Goal: Navigation & Orientation: Find specific page/section

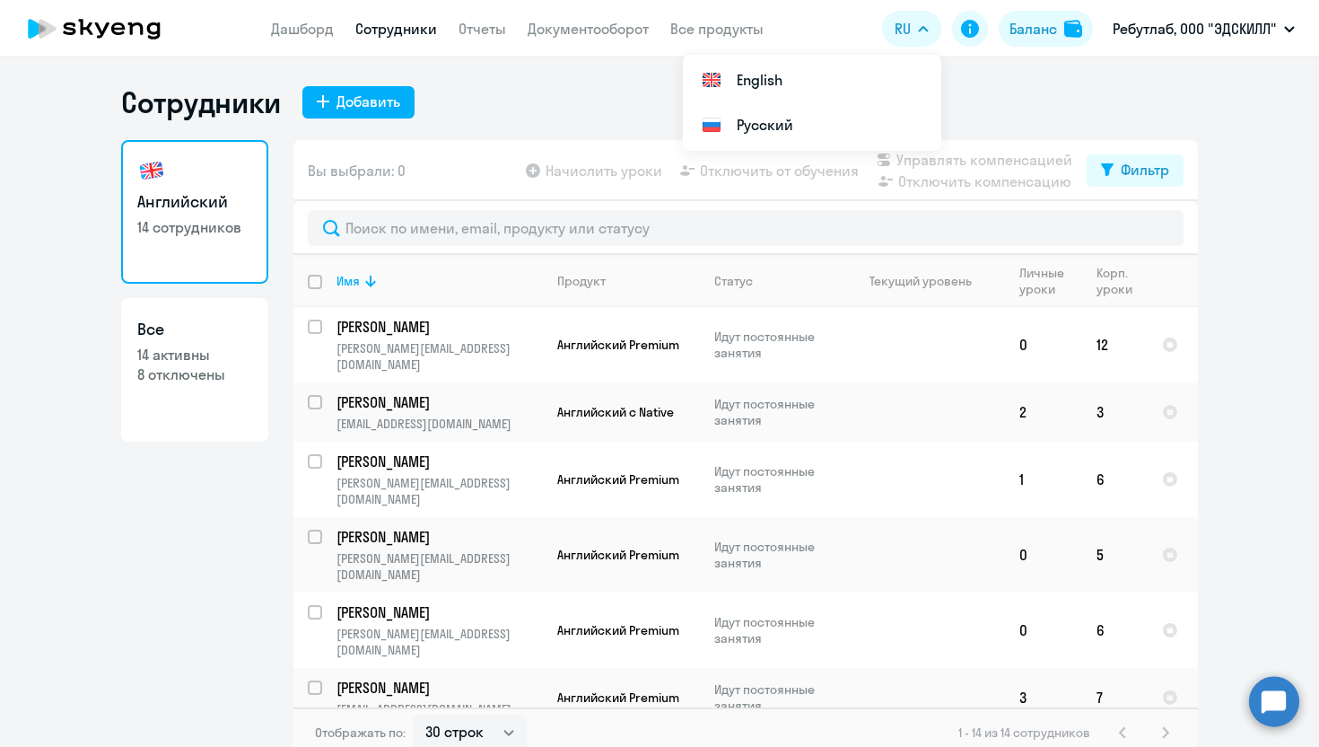
select select "30"
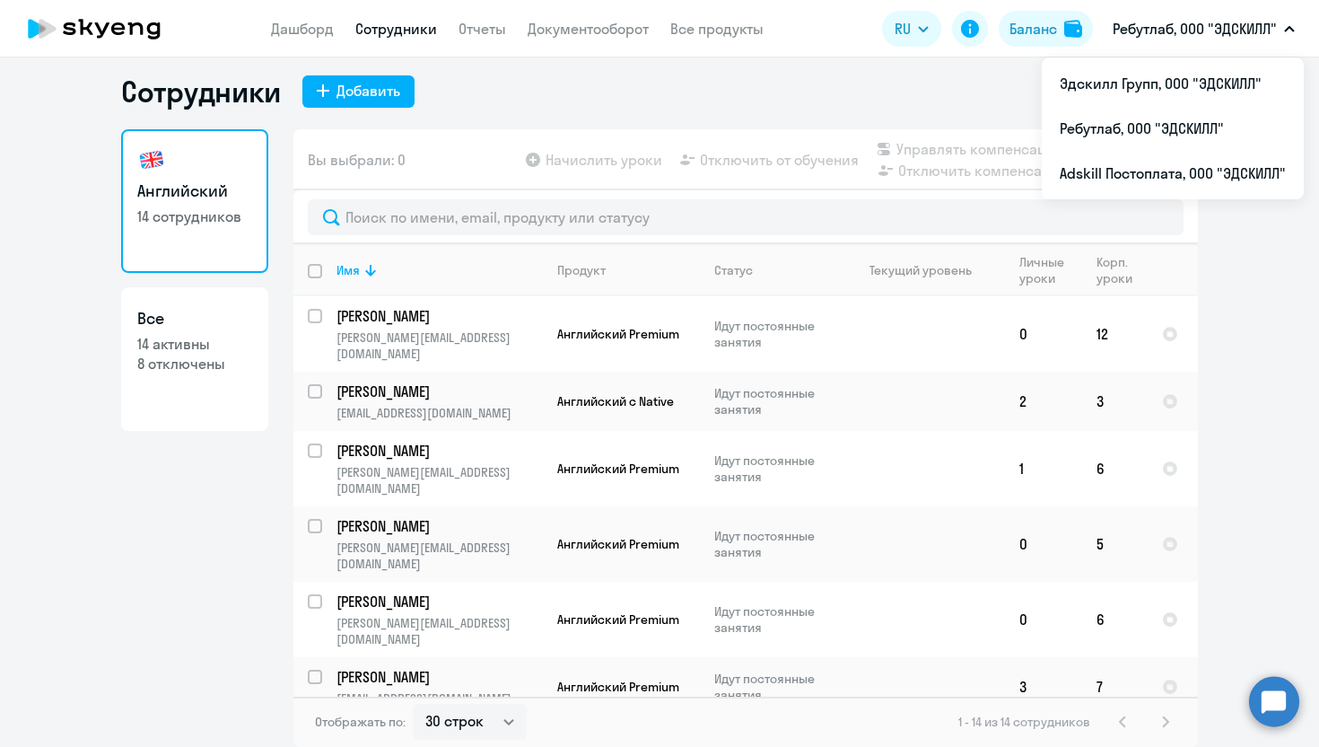
click at [1201, 25] on p "Ребутлаб, ООО "ЭДСКИЛЛ"" at bounding box center [1195, 29] width 164 height 22
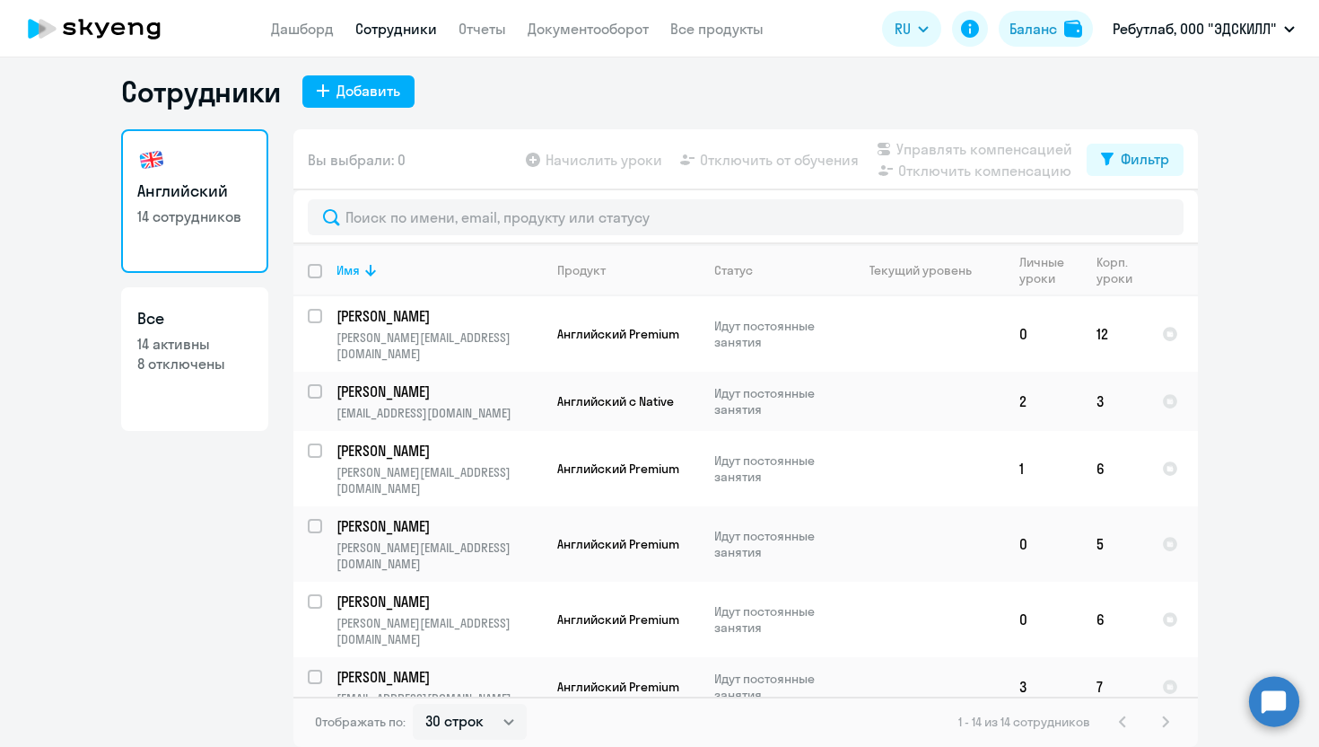
click at [1196, 21] on p "Ребутлаб, ООО "ЭДСКИЛЛ"" at bounding box center [1195, 29] width 164 height 22
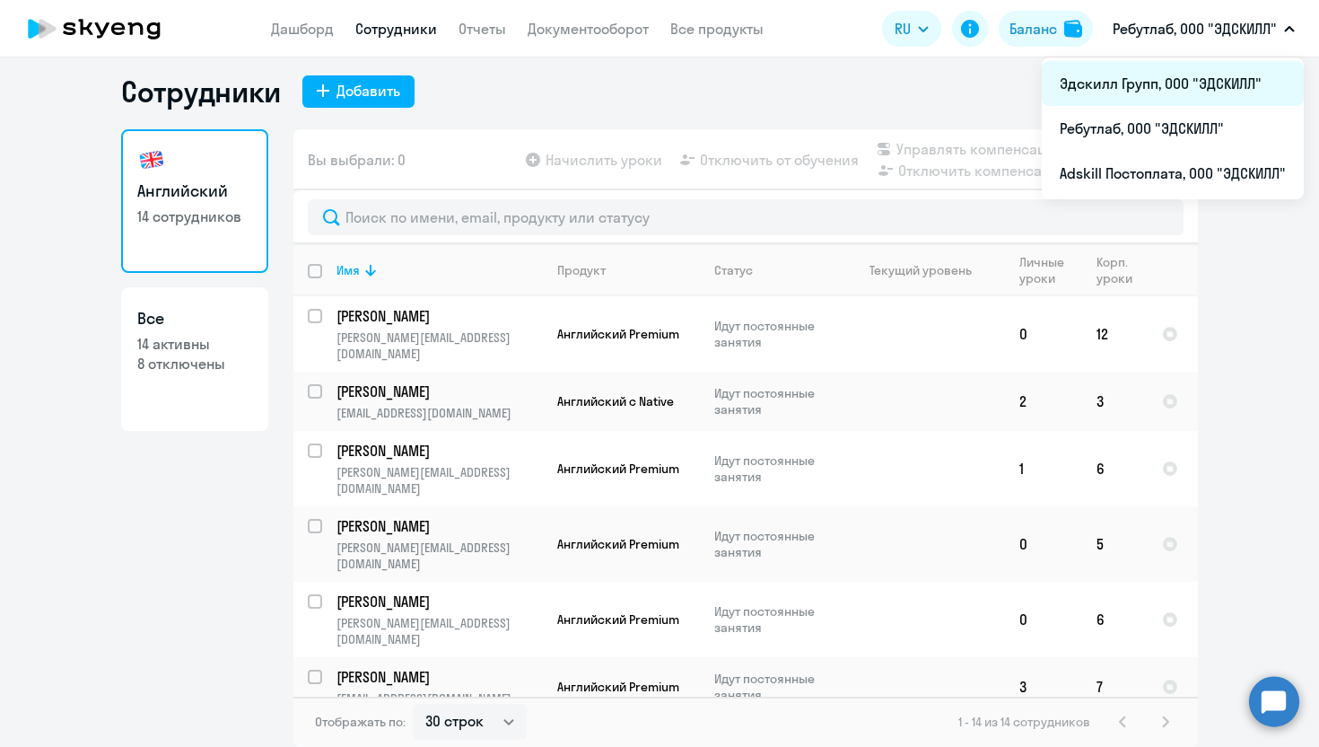
click at [1142, 88] on li "Эдскилл Групп, ООО "ЭДСКИЛЛ"" at bounding box center [1173, 83] width 262 height 45
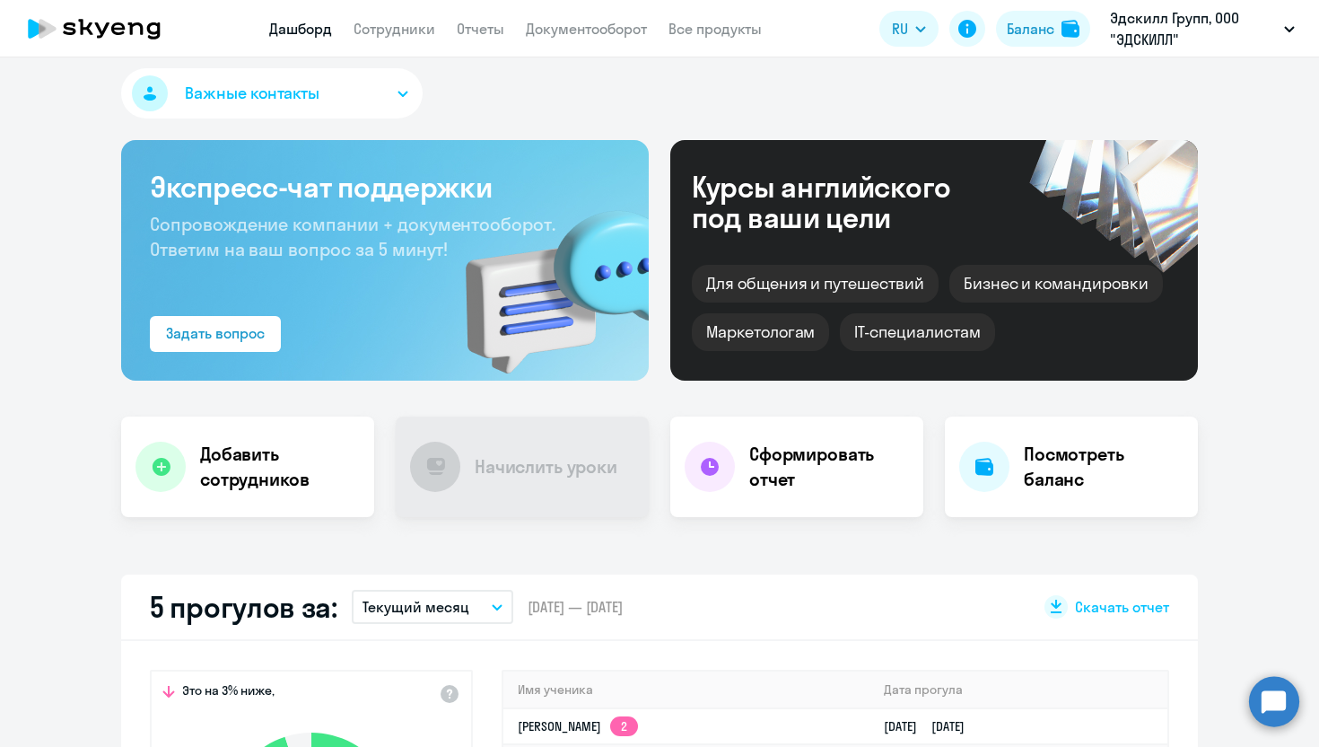
click at [382, 44] on app-header "Дашборд Сотрудники Отчеты Документооборот Все продукты Дашборд Сотрудники Отчет…" at bounding box center [659, 28] width 1319 height 57
click at [386, 33] on link "Сотрудники" at bounding box center [395, 29] width 82 height 18
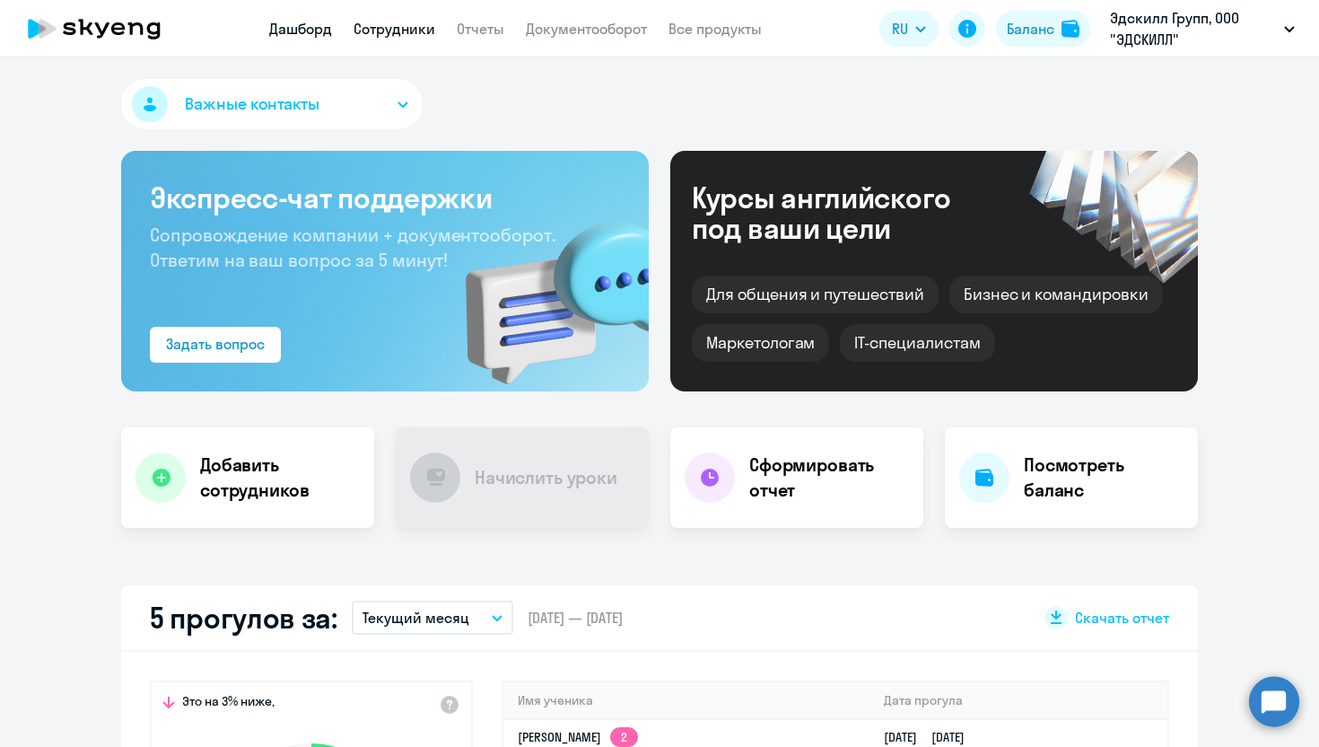
select select "30"
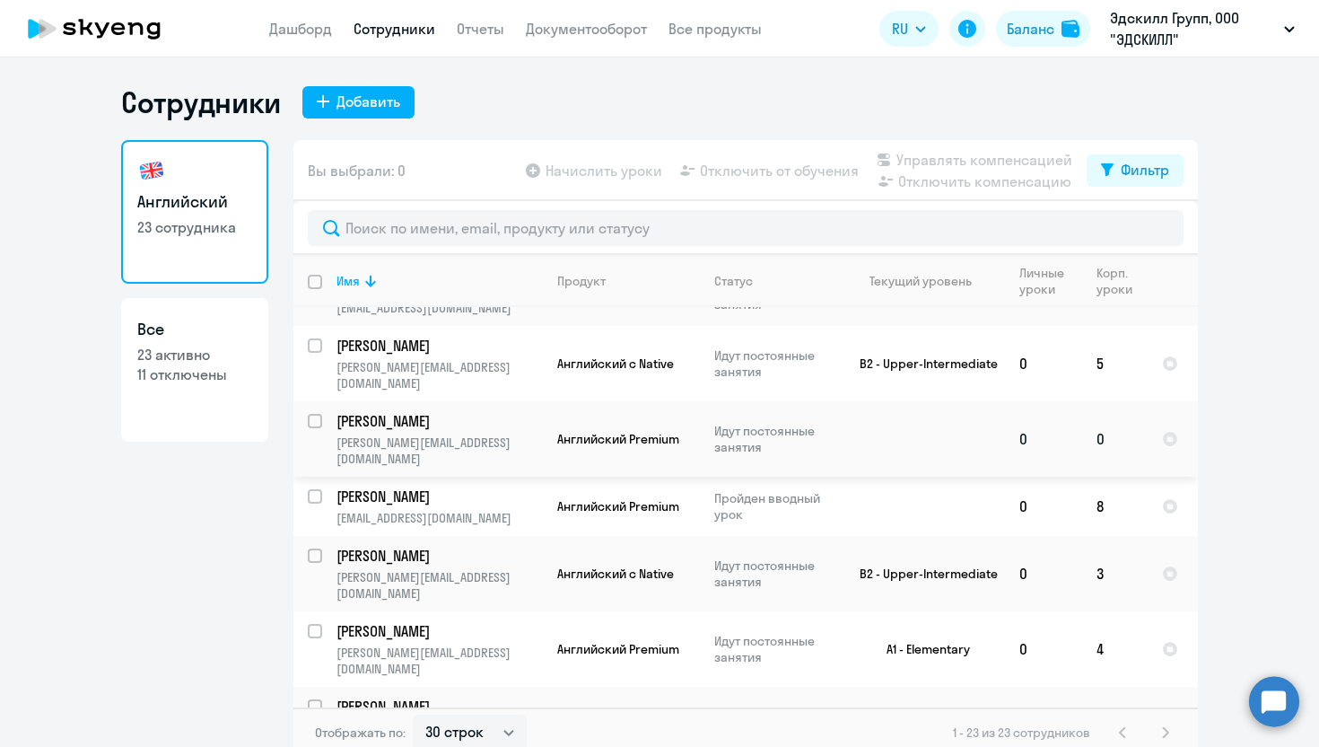
scroll to position [951, 0]
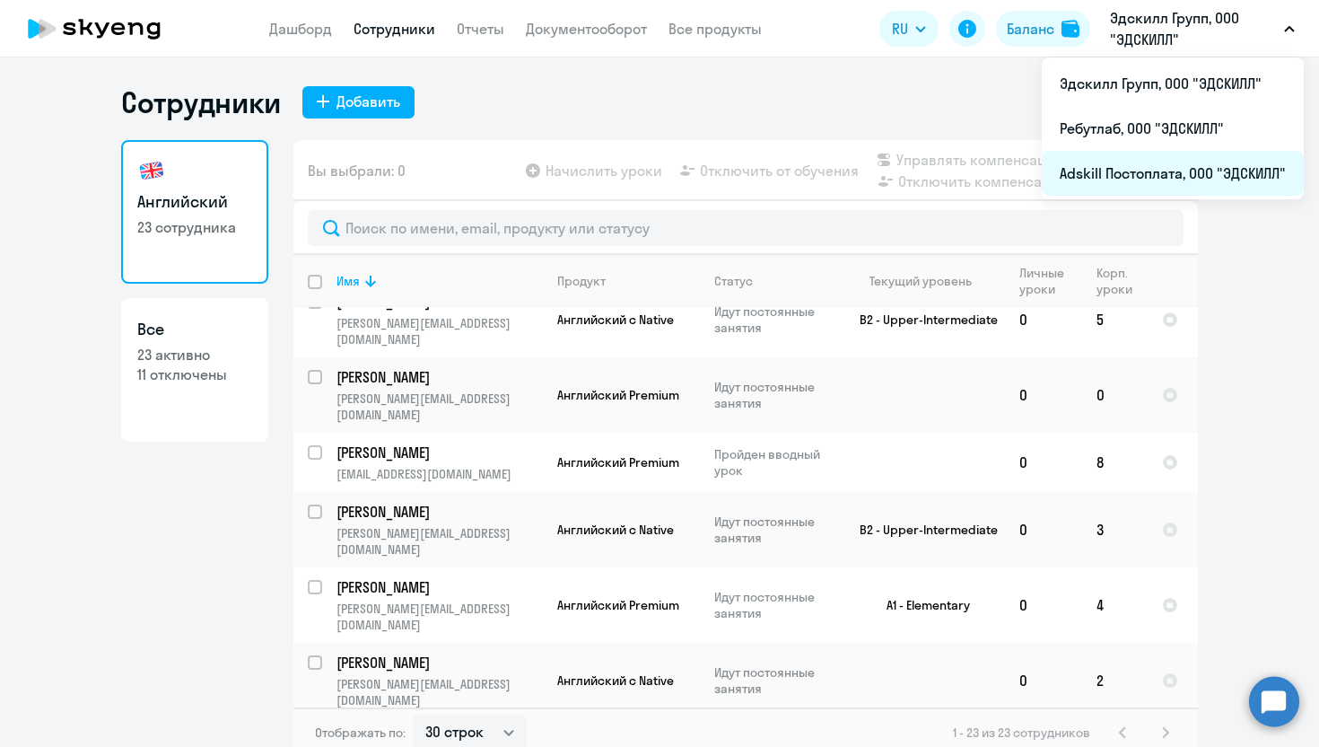
click at [1152, 174] on li "Adskill Постоплата, ООО "ЭДСКИЛЛ"" at bounding box center [1173, 173] width 262 height 45
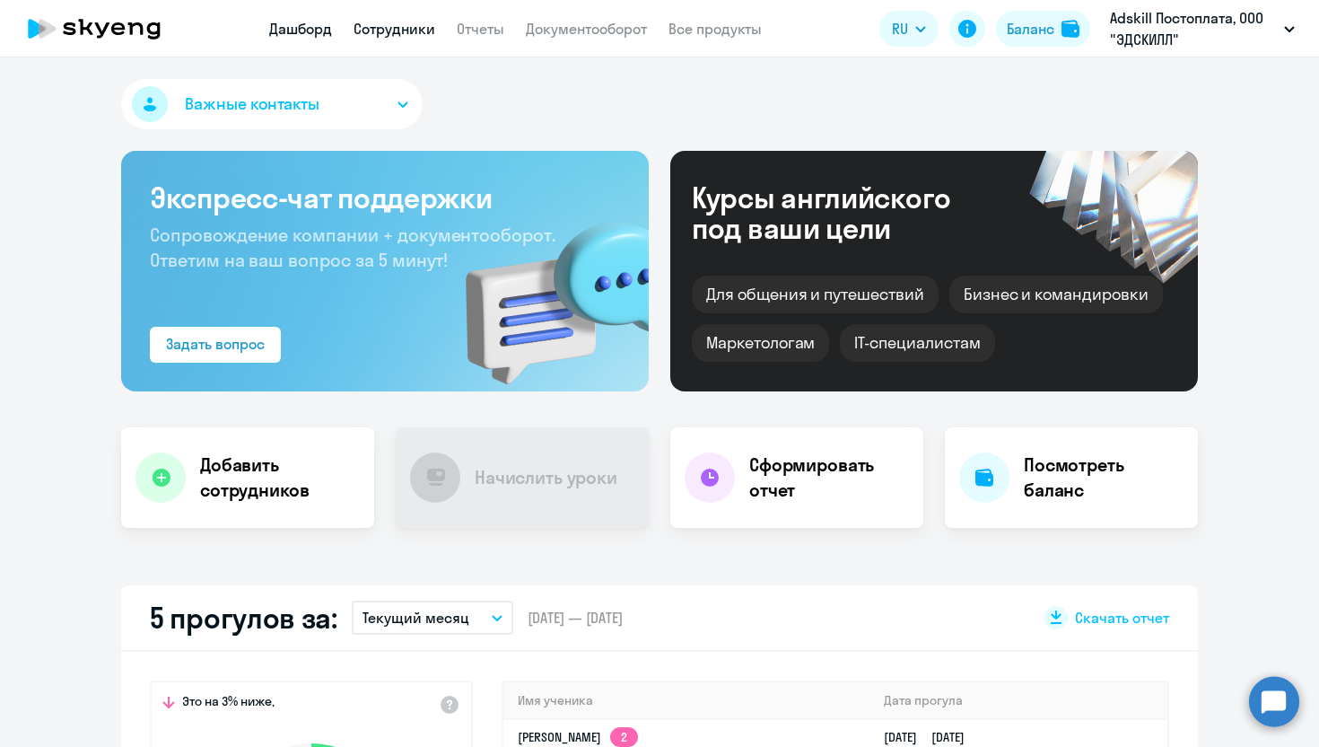
click at [384, 31] on link "Сотрудники" at bounding box center [395, 29] width 82 height 18
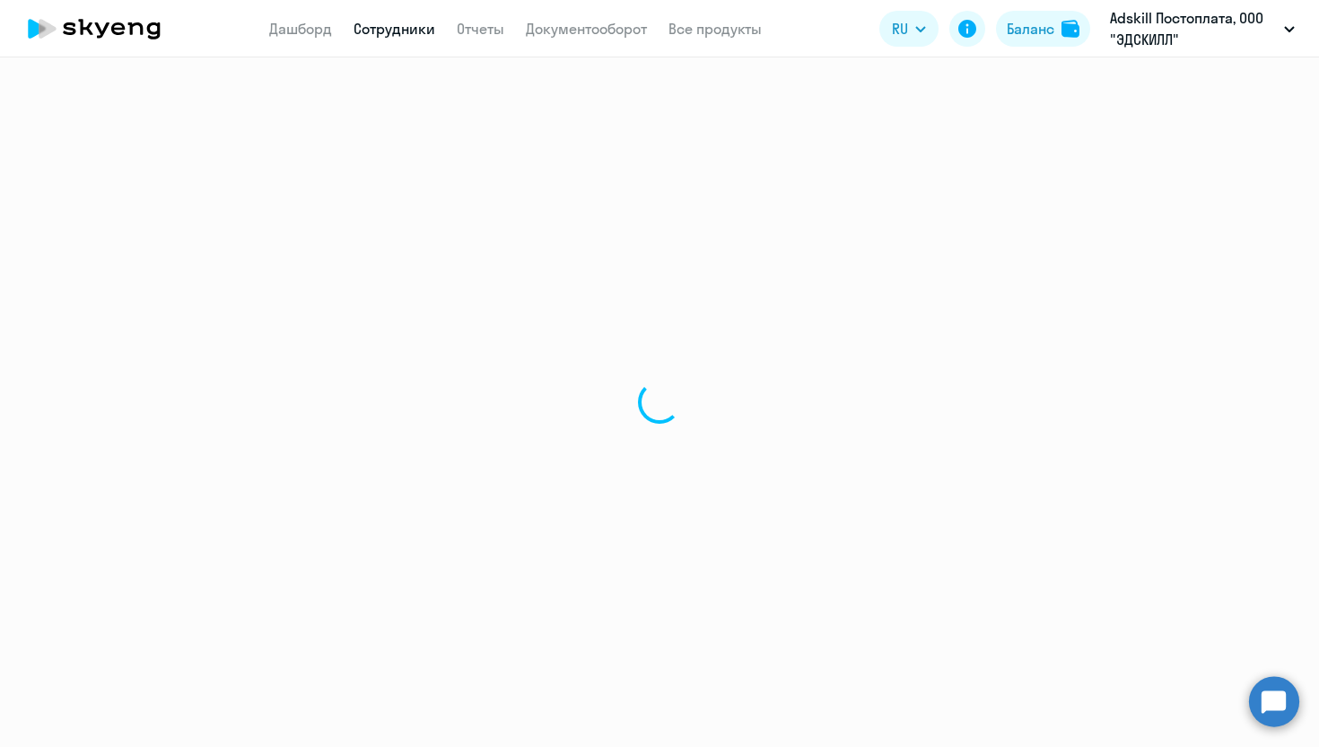
select select "30"
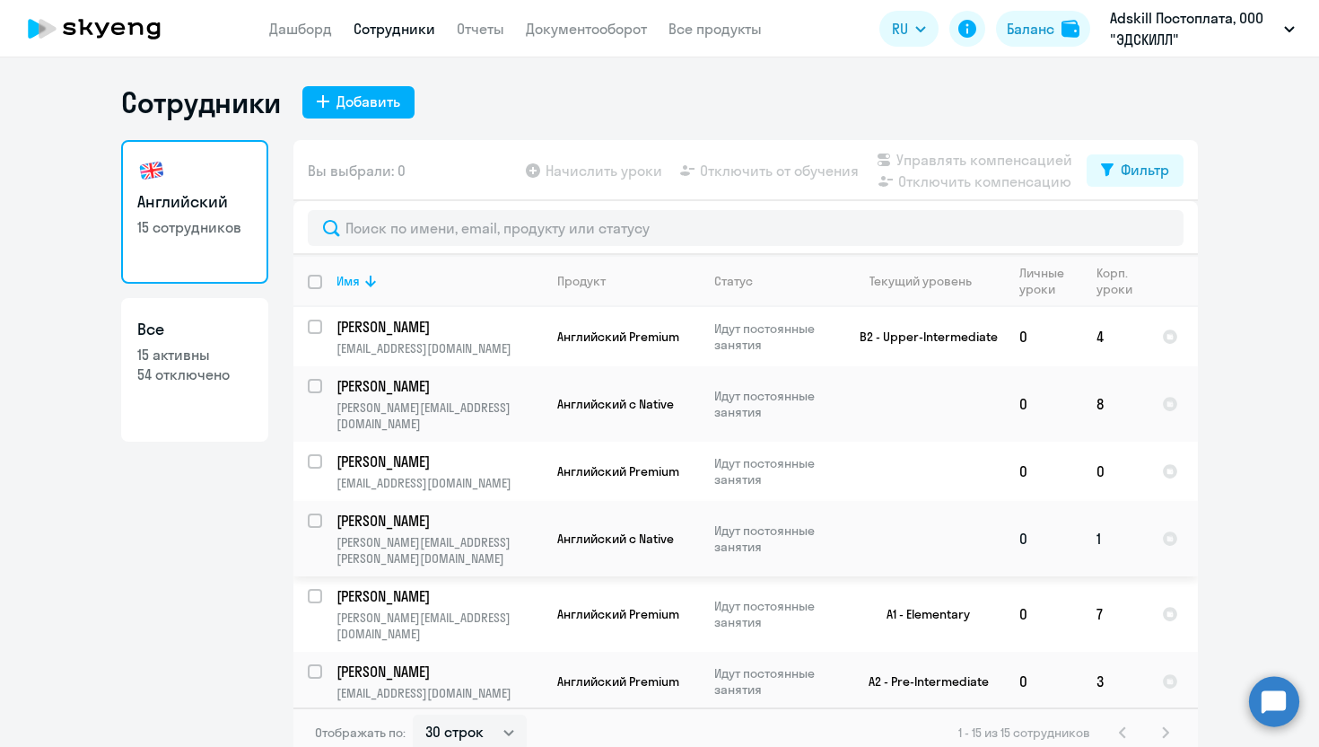
click at [318, 513] on input "select row 39473789" at bounding box center [326, 531] width 36 height 36
click at [320, 513] on input "deselect row 39473789" at bounding box center [326, 531] width 36 height 36
checkbox input "false"
click at [447, 534] on p "[PERSON_NAME][EMAIL_ADDRESS][PERSON_NAME][DOMAIN_NAME]" at bounding box center [440, 550] width 206 height 32
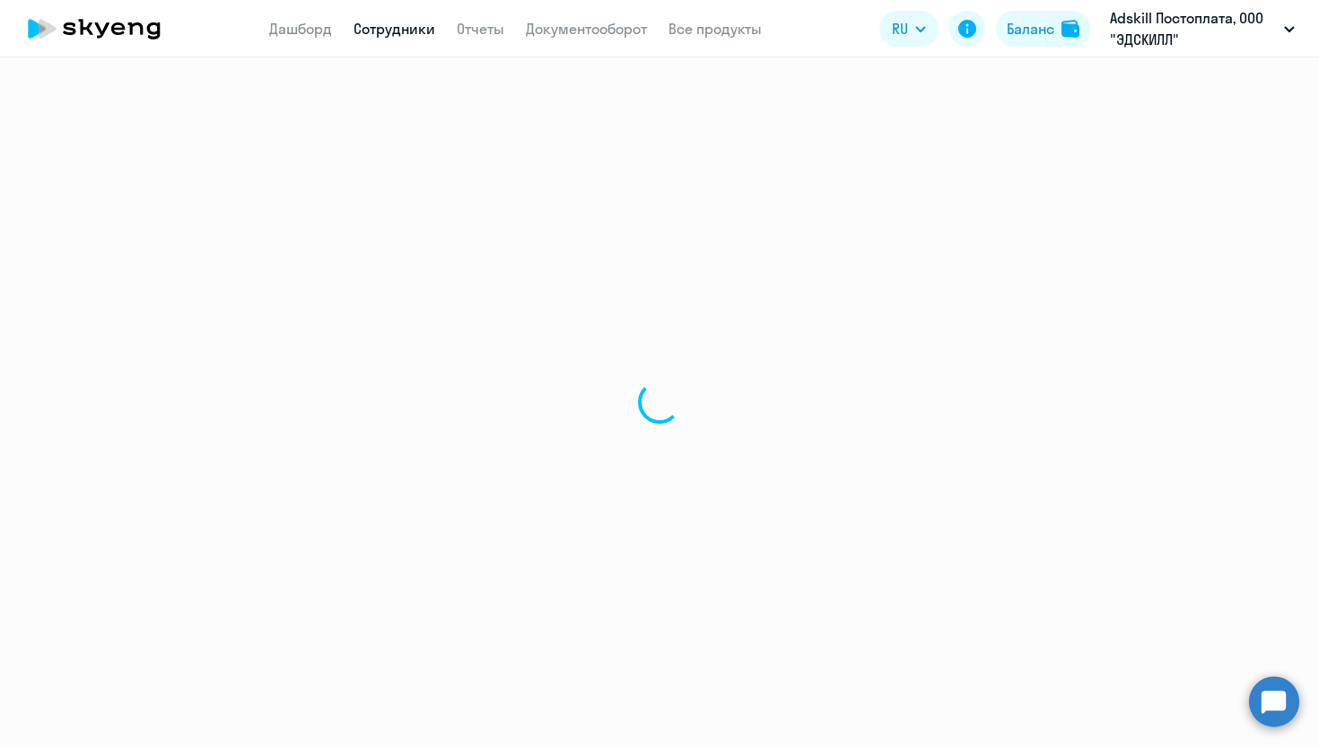
select select "english"
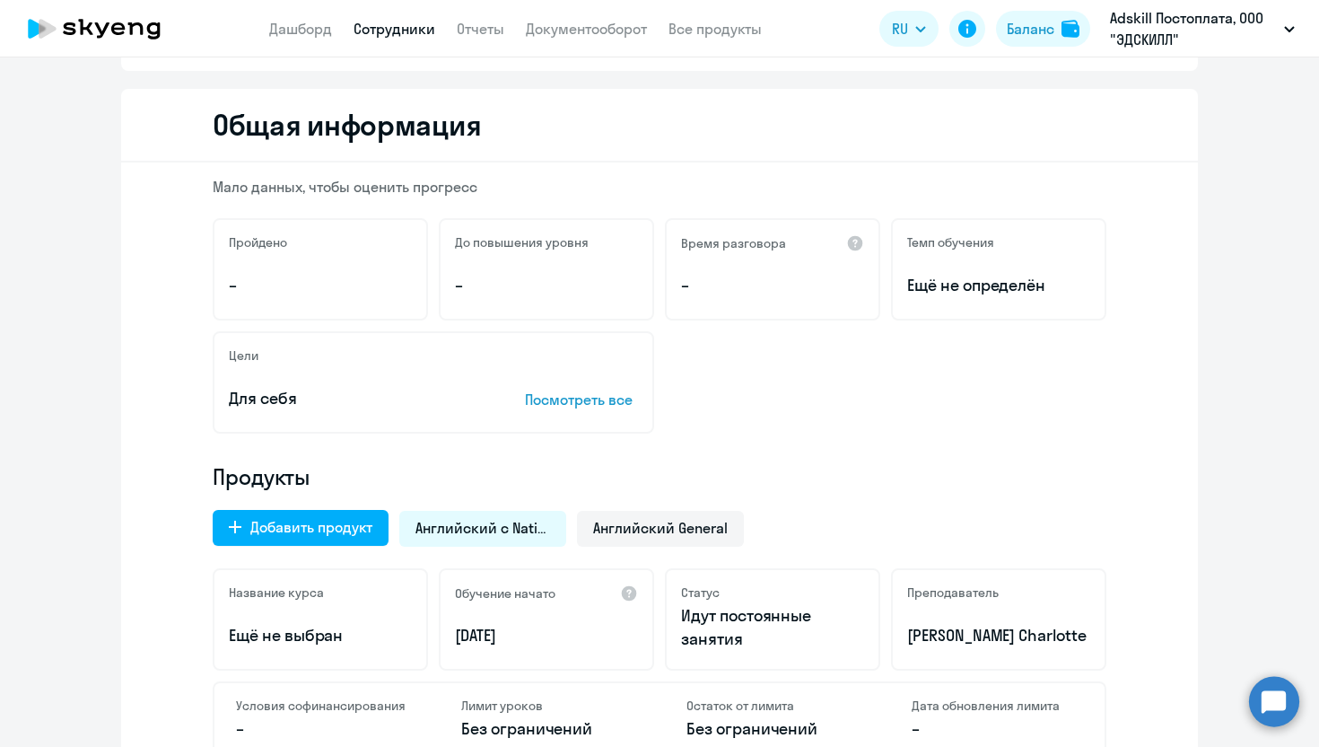
scroll to position [442, 0]
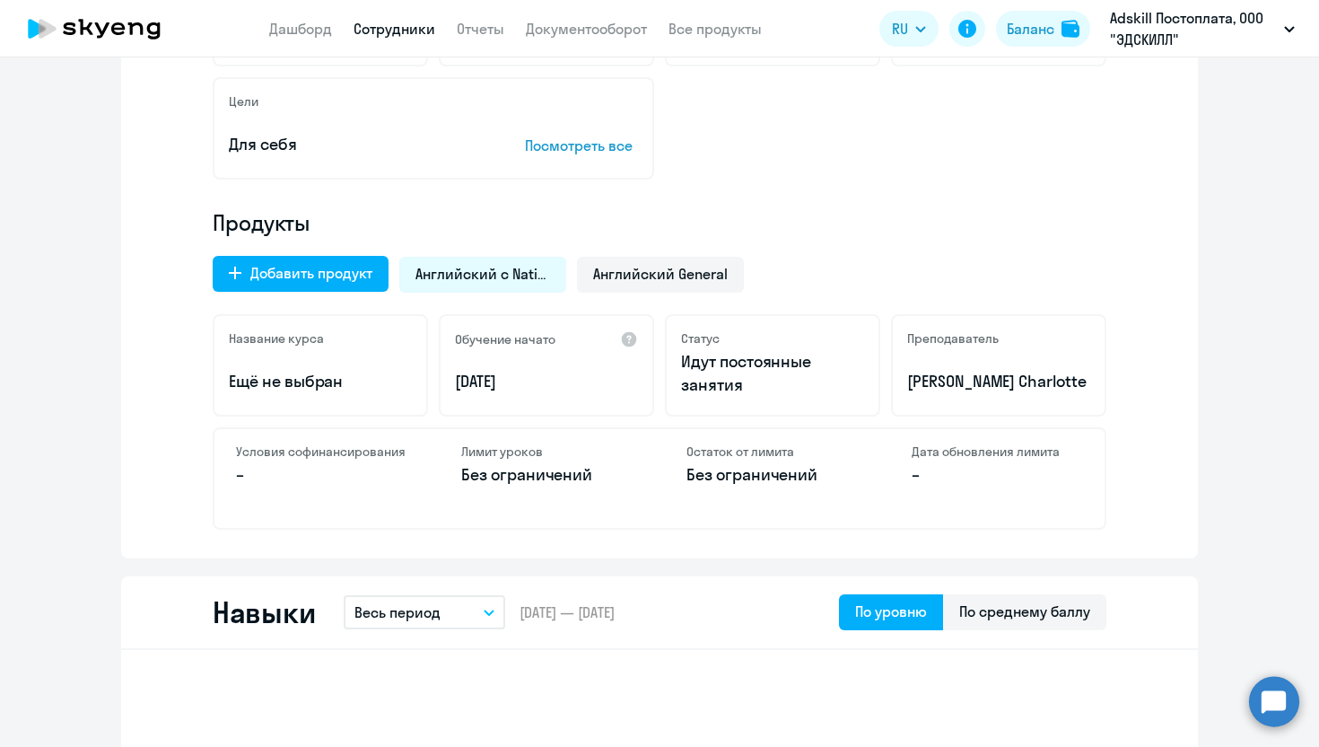
click at [491, 285] on div "Английский с Native" at bounding box center [482, 275] width 167 height 36
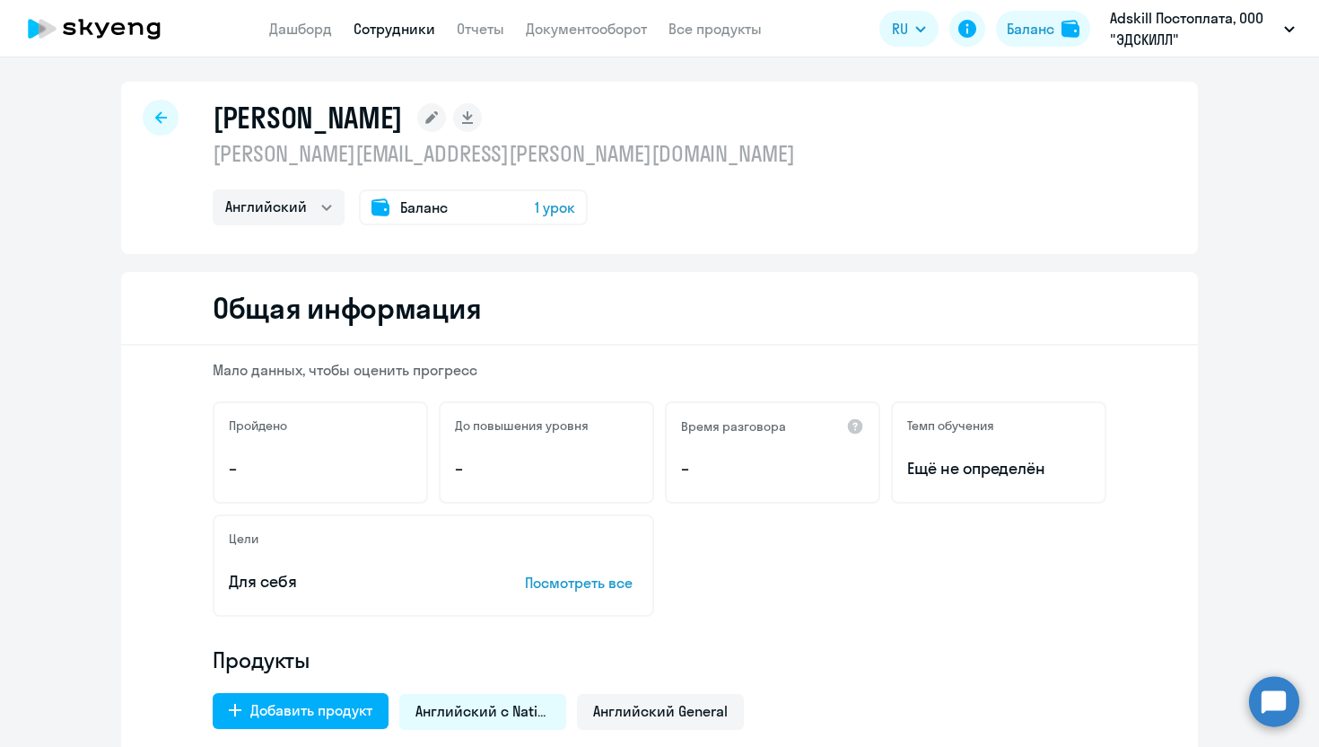
scroll to position [0, 0]
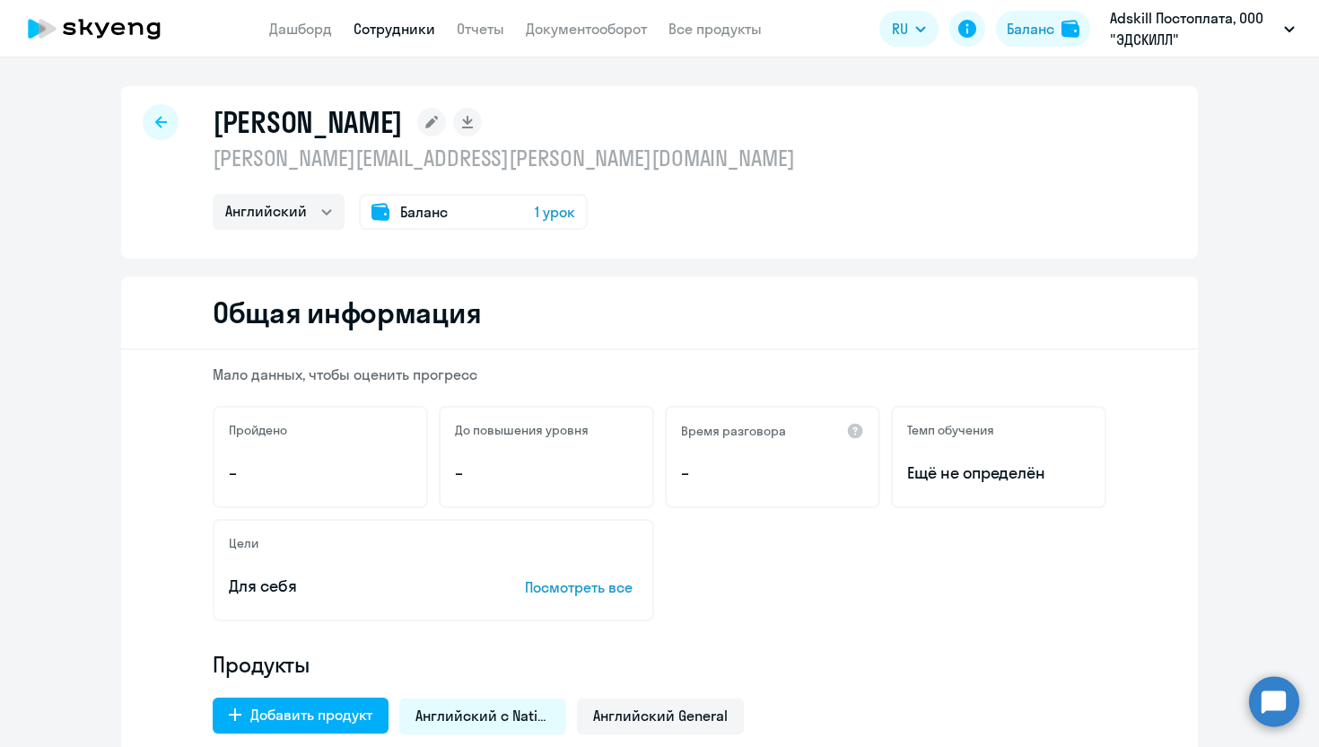
click at [552, 213] on span "1 урок" at bounding box center [555, 212] width 40 height 22
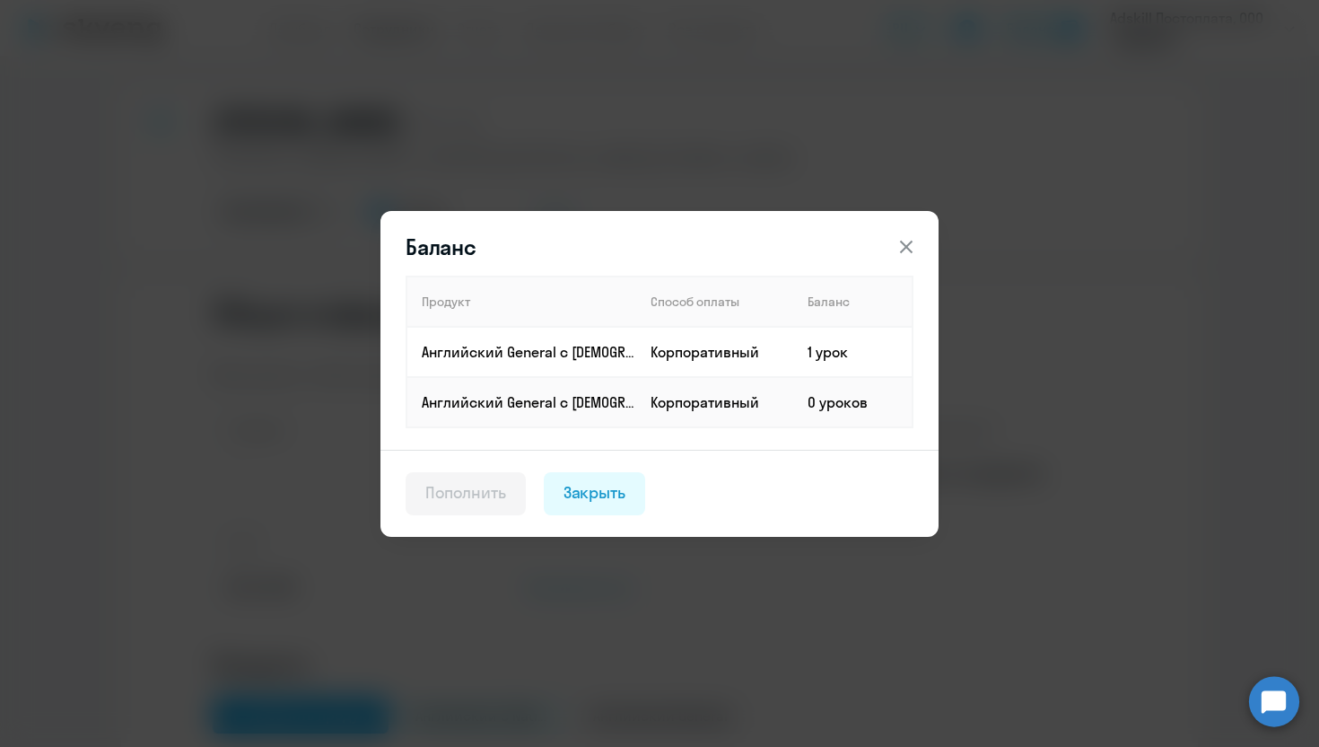
select select "30"
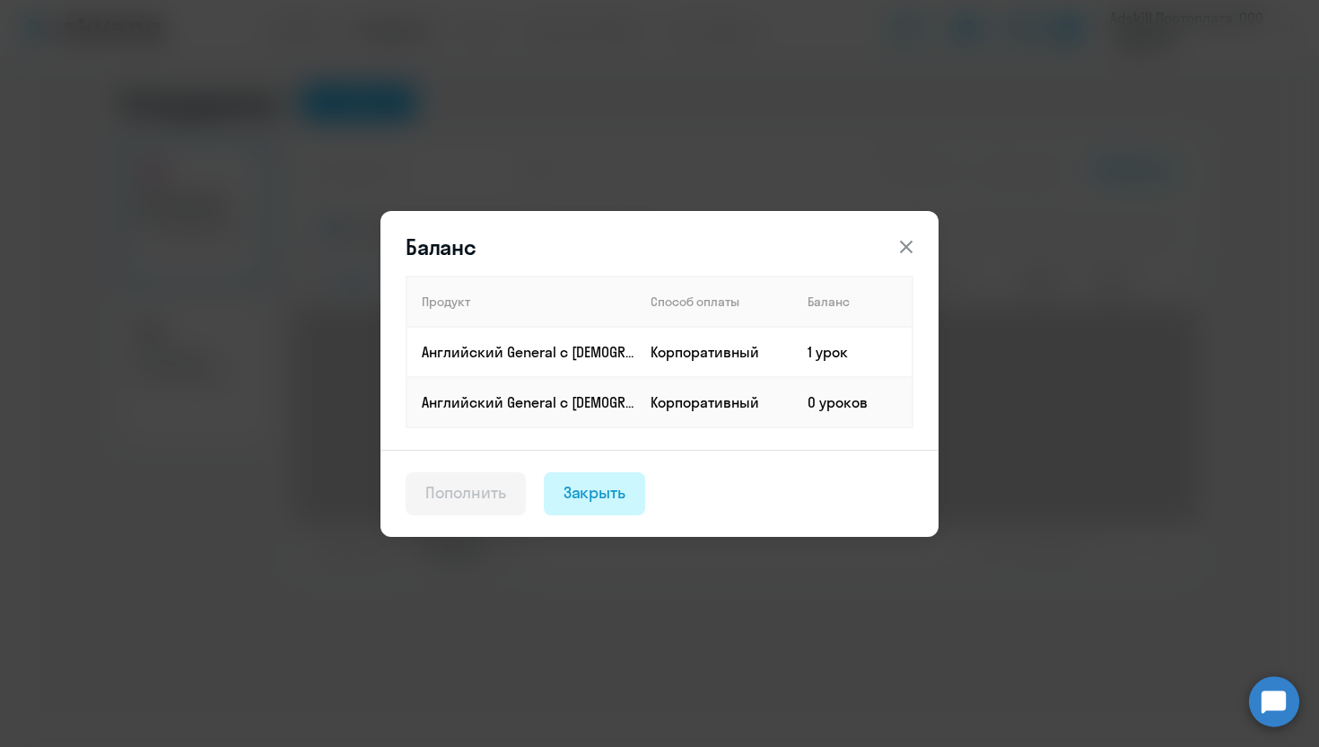
click at [618, 497] on div "Закрыть" at bounding box center [595, 492] width 63 height 23
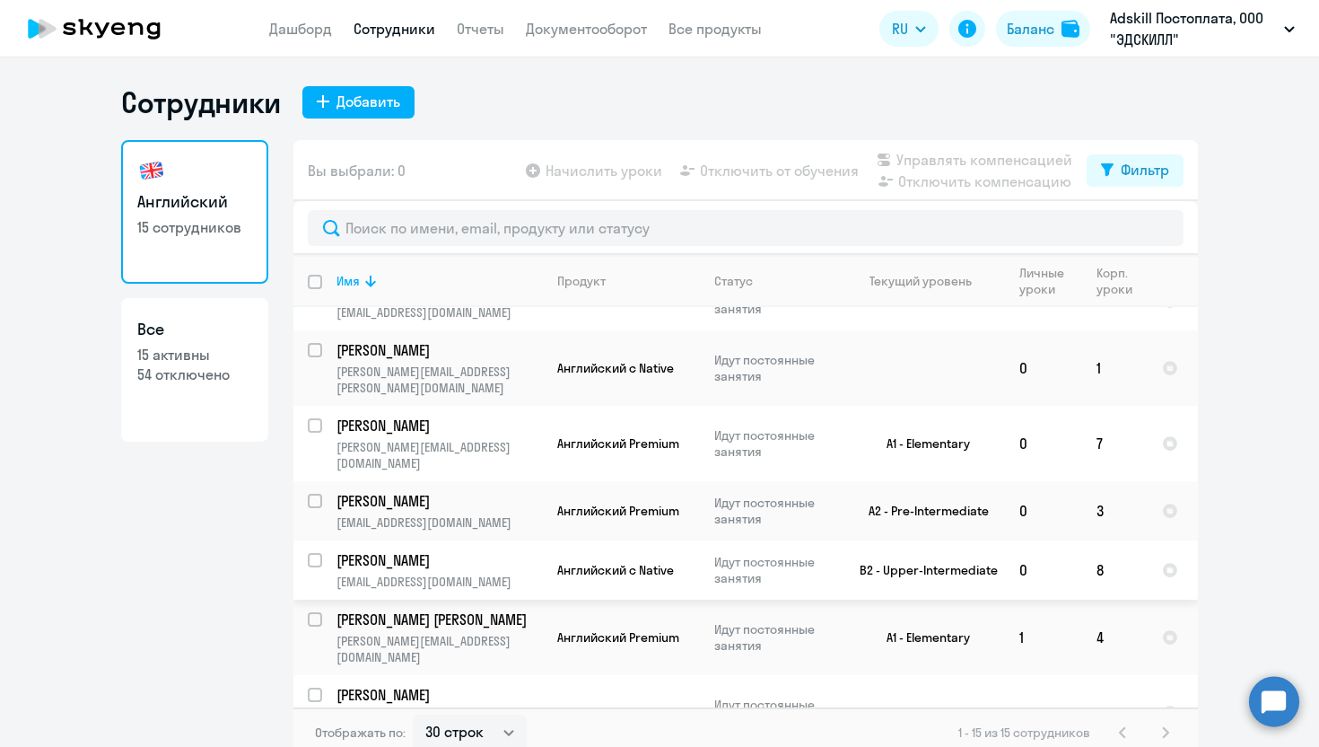
scroll to position [160, 0]
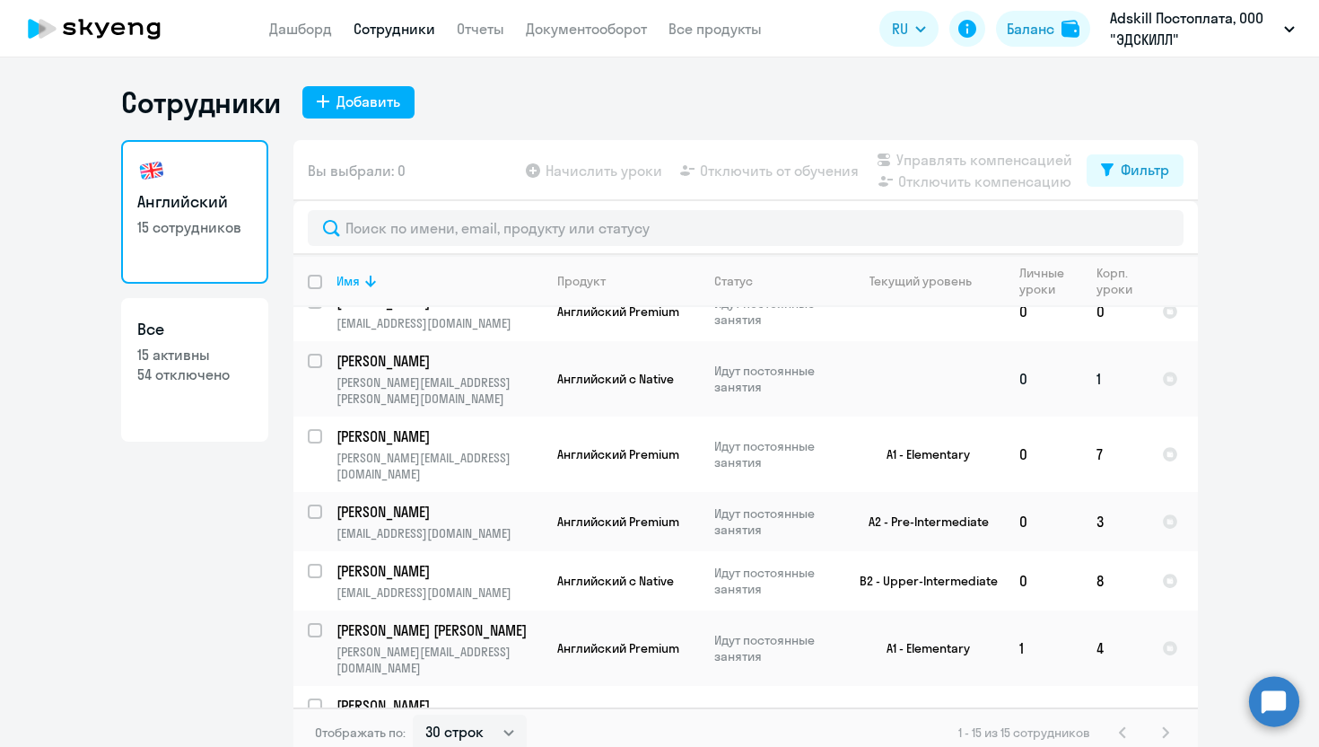
click at [314, 354] on input "select row 39473789" at bounding box center [326, 372] width 36 height 36
checkbox input "true"
click at [655, 181] on div "Начислить уроки Отключить от обучения Управлять компенсацией Отключить компенса…" at bounding box center [804, 170] width 565 height 43
click at [642, 175] on app-table-action-button "Начислить уроки" at bounding box center [592, 171] width 140 height 22
click at [323, 416] on td "[PERSON_NAME] [PERSON_NAME][EMAIL_ADDRESS][DOMAIN_NAME]" at bounding box center [432, 453] width 221 height 75
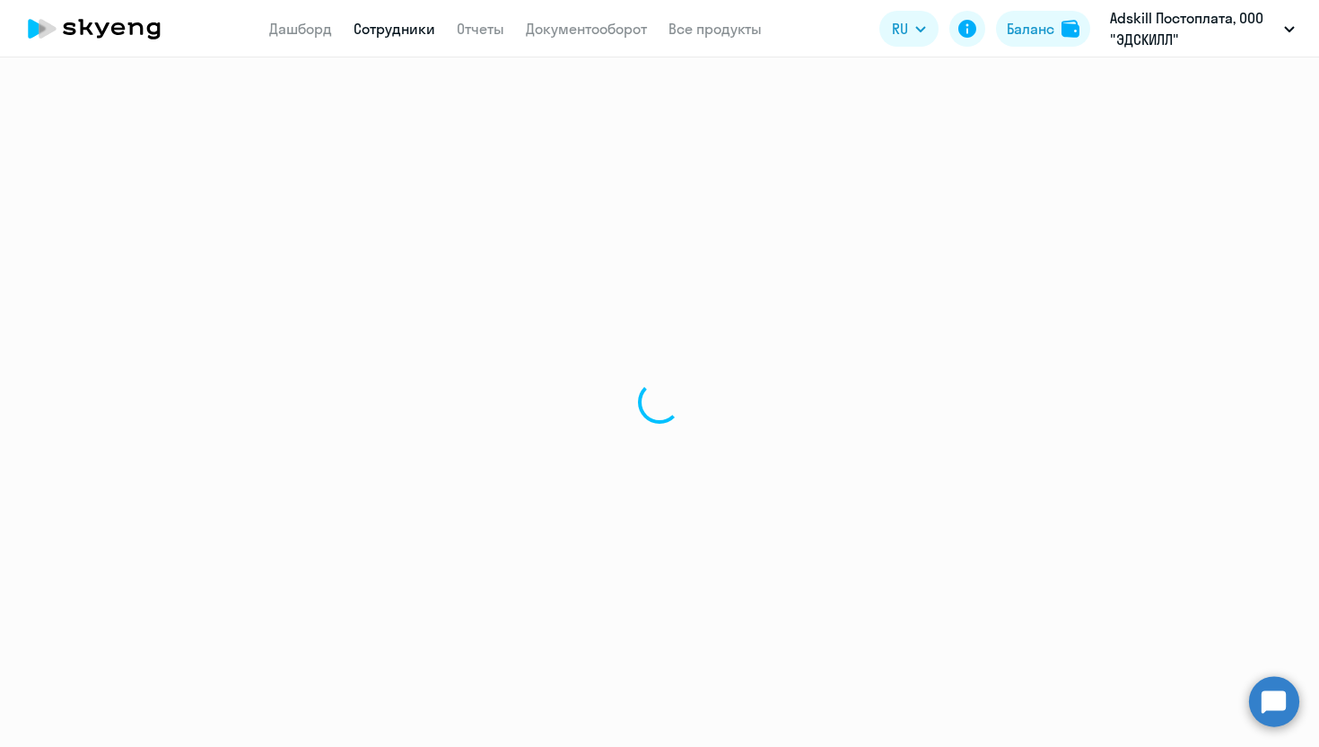
select select "english"
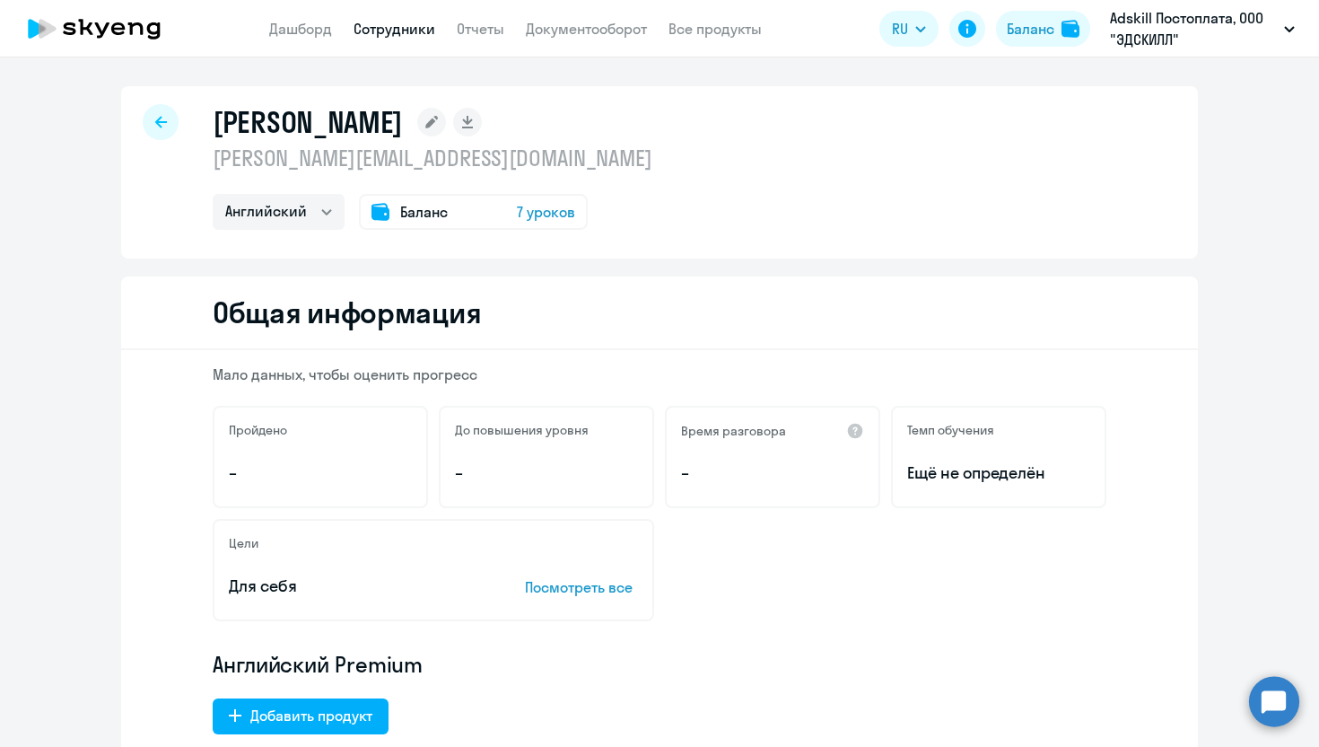
select select "30"
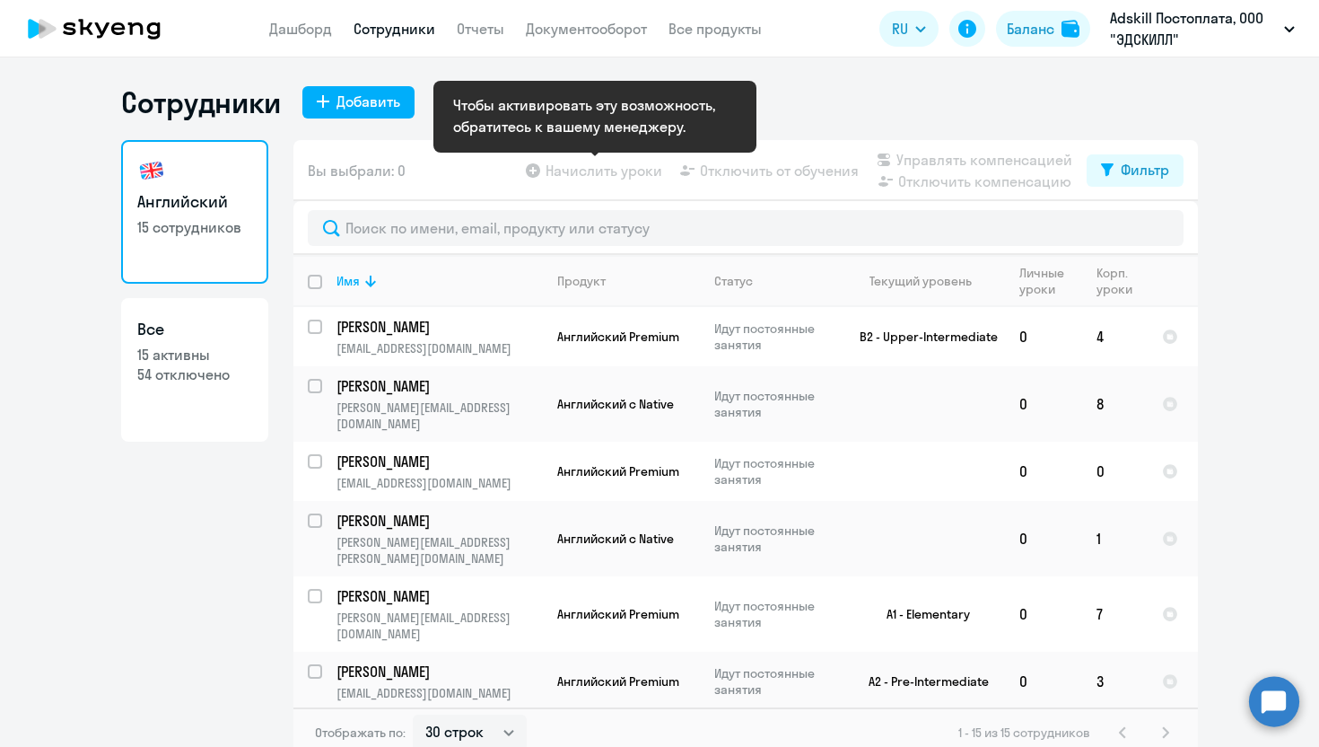
click at [589, 173] on app-table-action-button "Начислить уроки" at bounding box center [592, 171] width 140 height 22
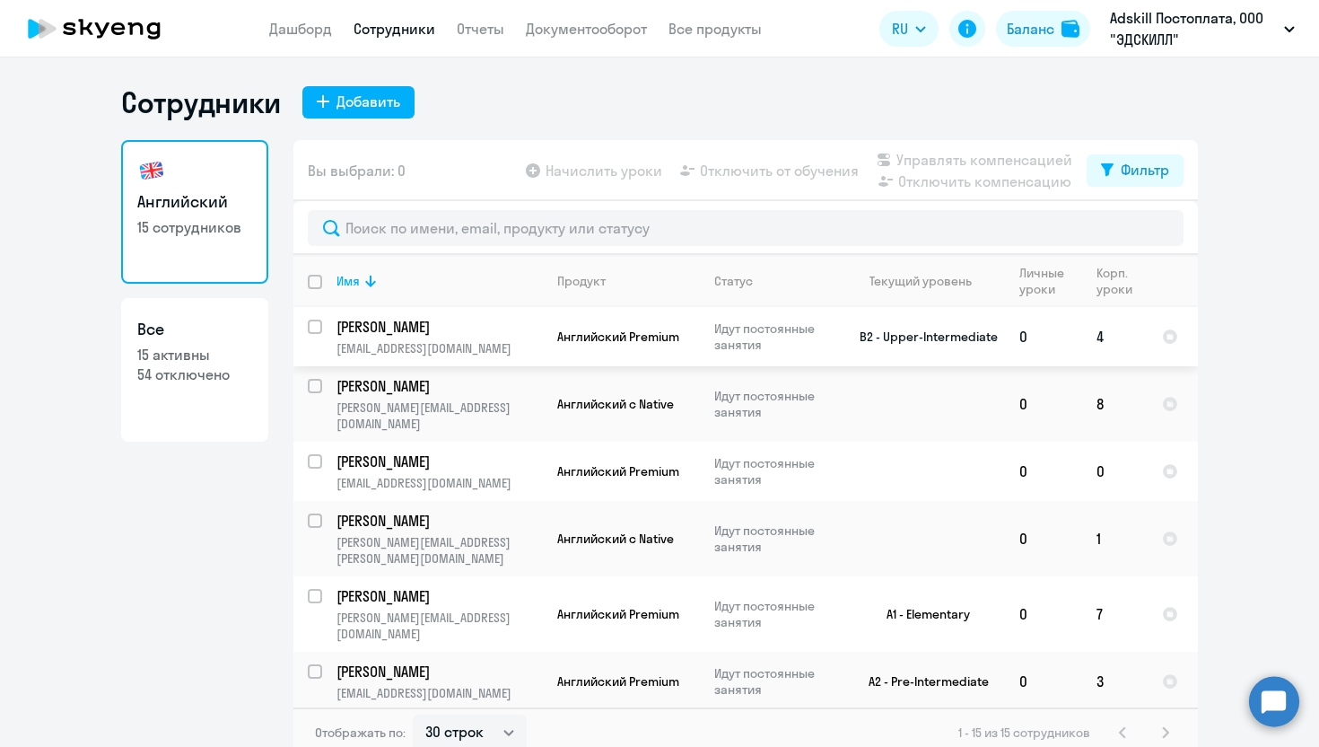
click at [310, 329] on input "select row 22699984" at bounding box center [326, 338] width 36 height 36
checkbox input "true"
click at [311, 388] on input "select row 22699988" at bounding box center [326, 397] width 36 height 36
checkbox input "true"
click at [318, 339] on input "deselect row 22699984" at bounding box center [326, 338] width 36 height 36
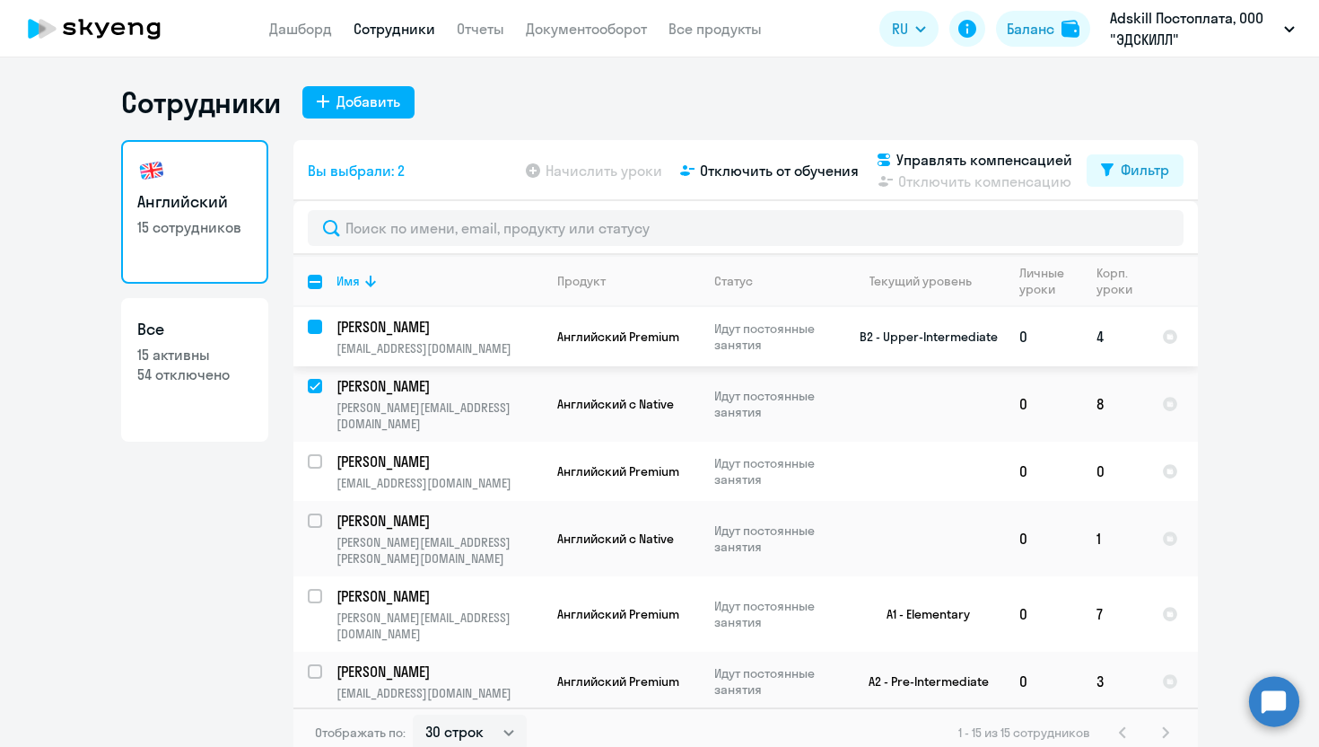
checkbox input "false"
click at [318, 390] on input "deselect row 22699988" at bounding box center [326, 397] width 36 height 36
checkbox input "false"
click at [289, 29] on link "Дашборд" at bounding box center [300, 29] width 63 height 18
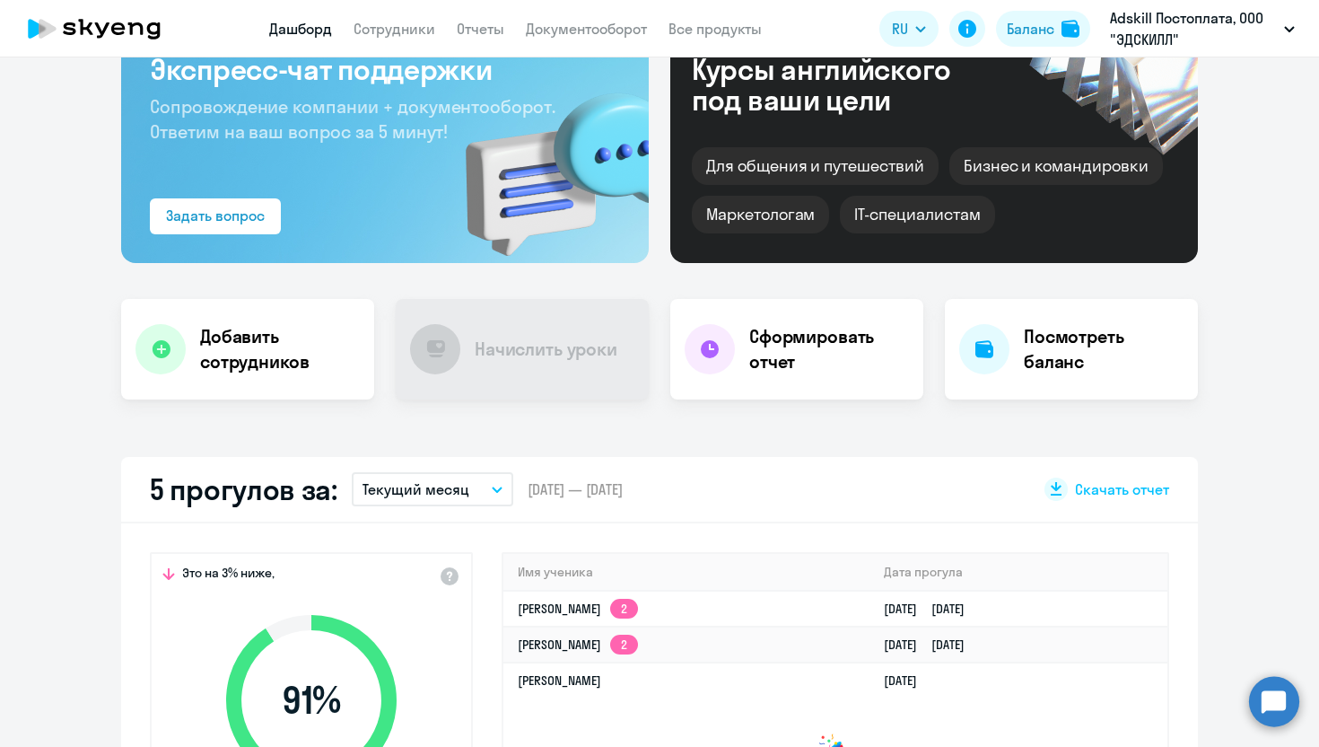
scroll to position [145, 0]
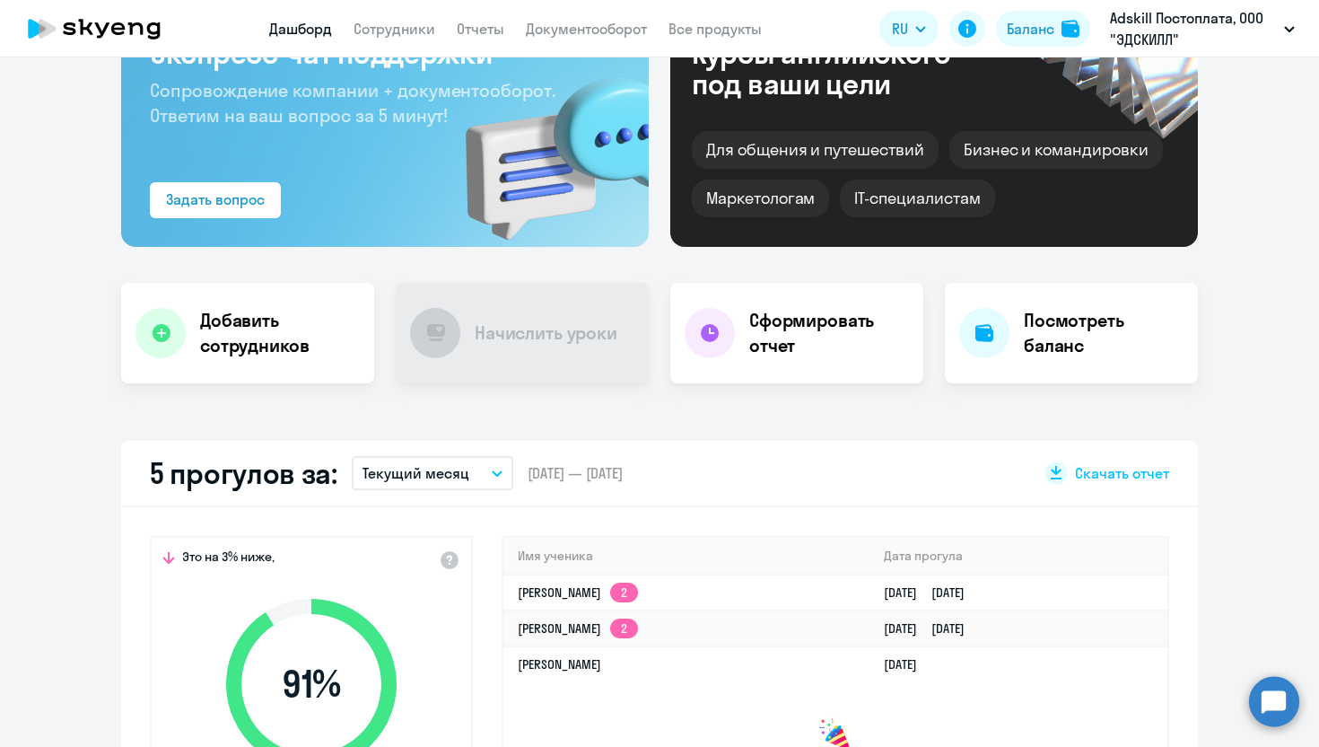
select select "30"
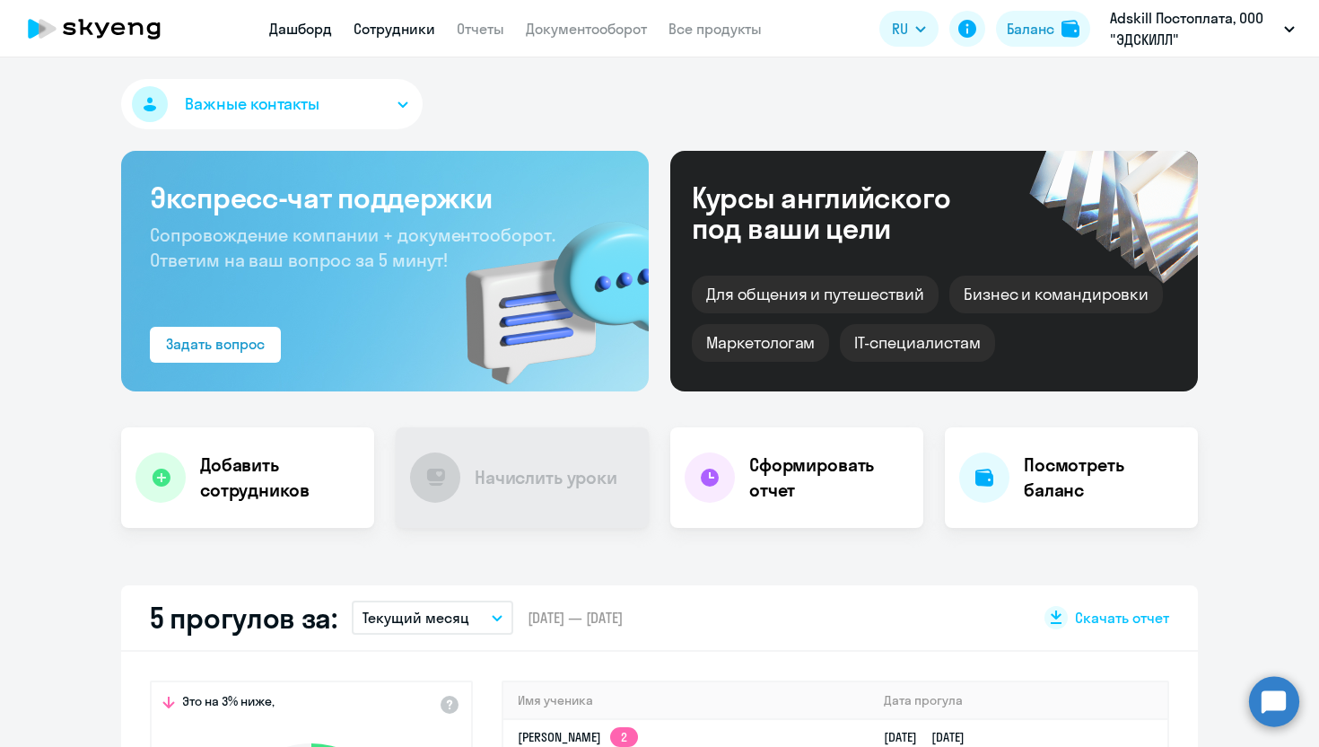
click at [399, 32] on link "Сотрудники" at bounding box center [395, 29] width 82 height 18
select select "30"
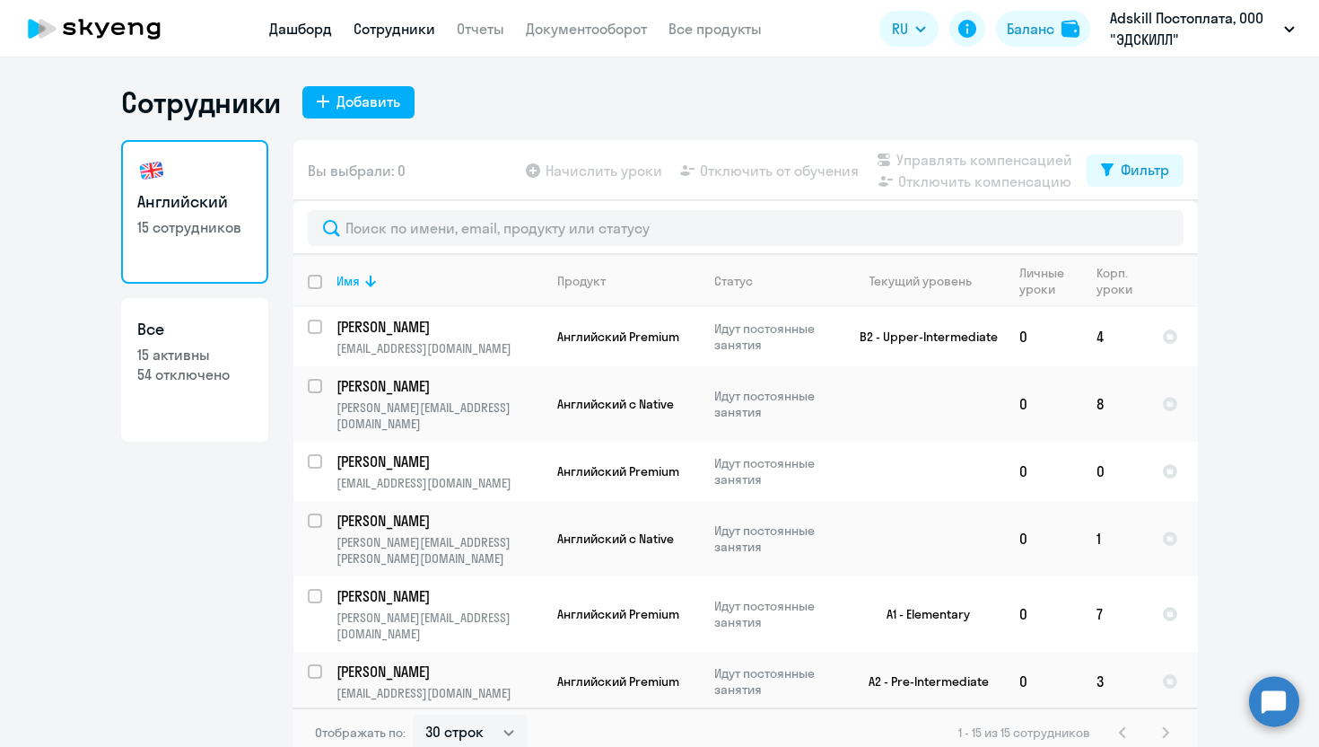
click at [321, 30] on link "Дашборд" at bounding box center [300, 29] width 63 height 18
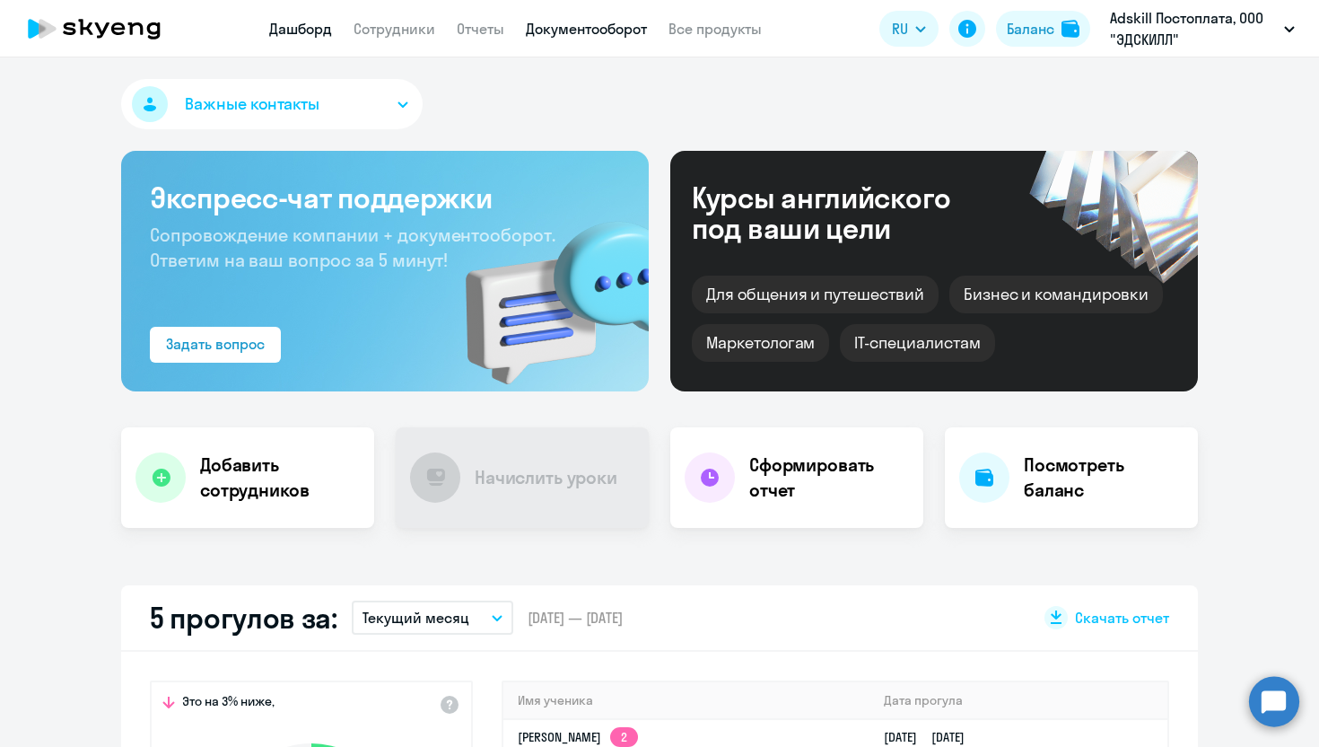
select select "30"
click at [497, 28] on link "Отчеты" at bounding box center [481, 29] width 48 height 18
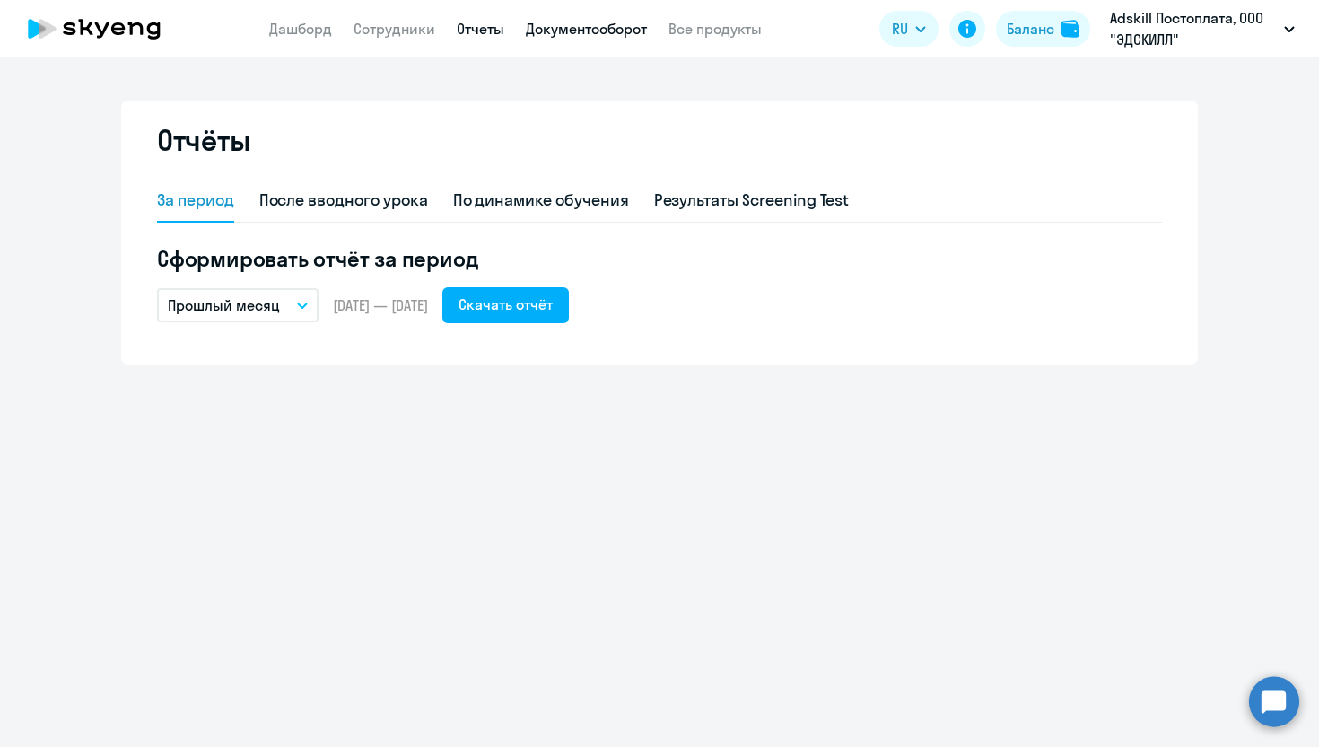
click at [568, 37] on link "Документооборот" at bounding box center [586, 29] width 121 height 18
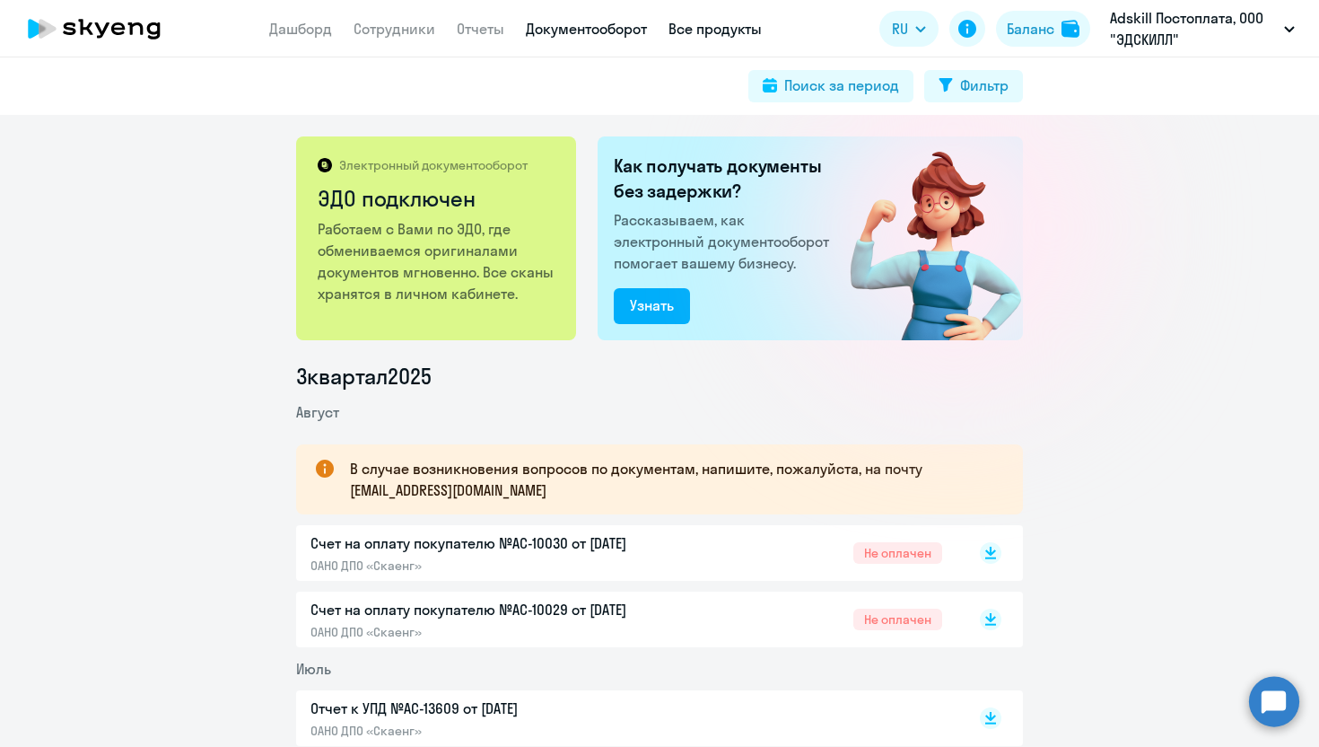
click at [736, 27] on link "Все продукты" at bounding box center [715, 29] width 93 height 18
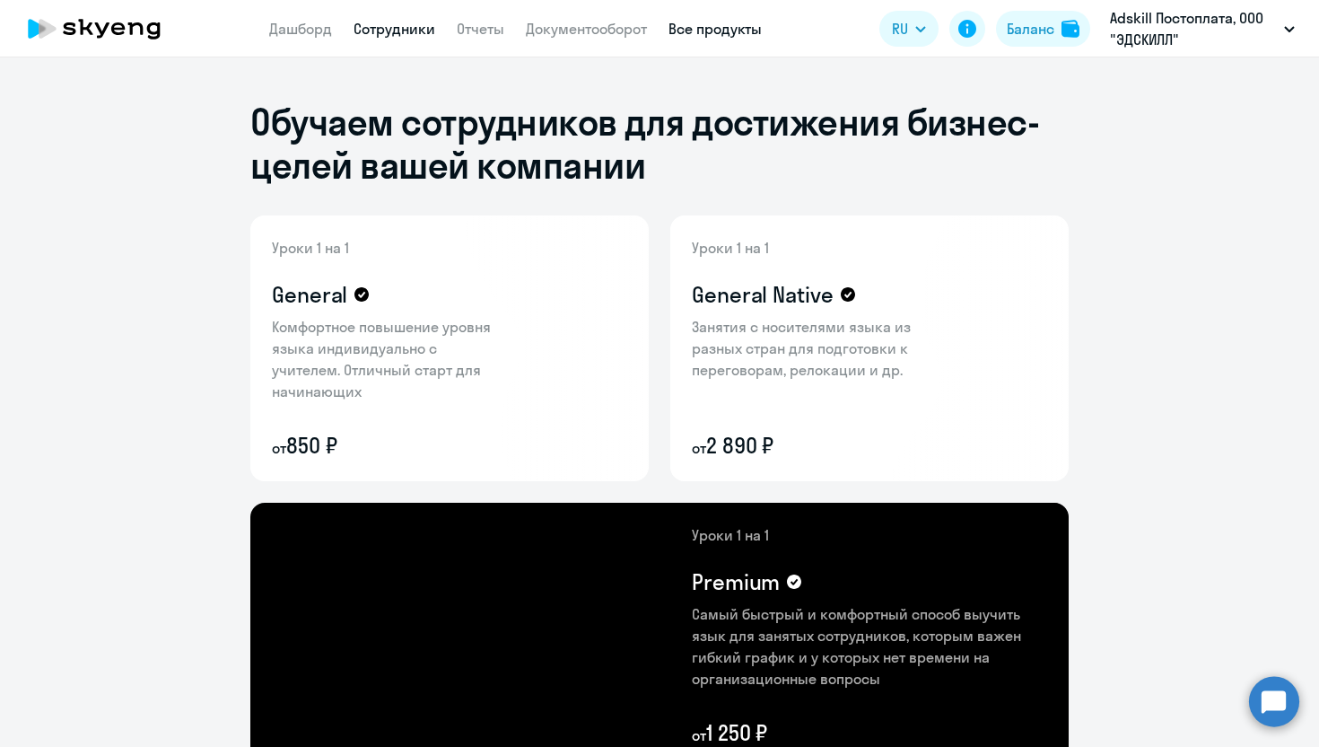
click at [358, 25] on link "Сотрудники" at bounding box center [395, 29] width 82 height 18
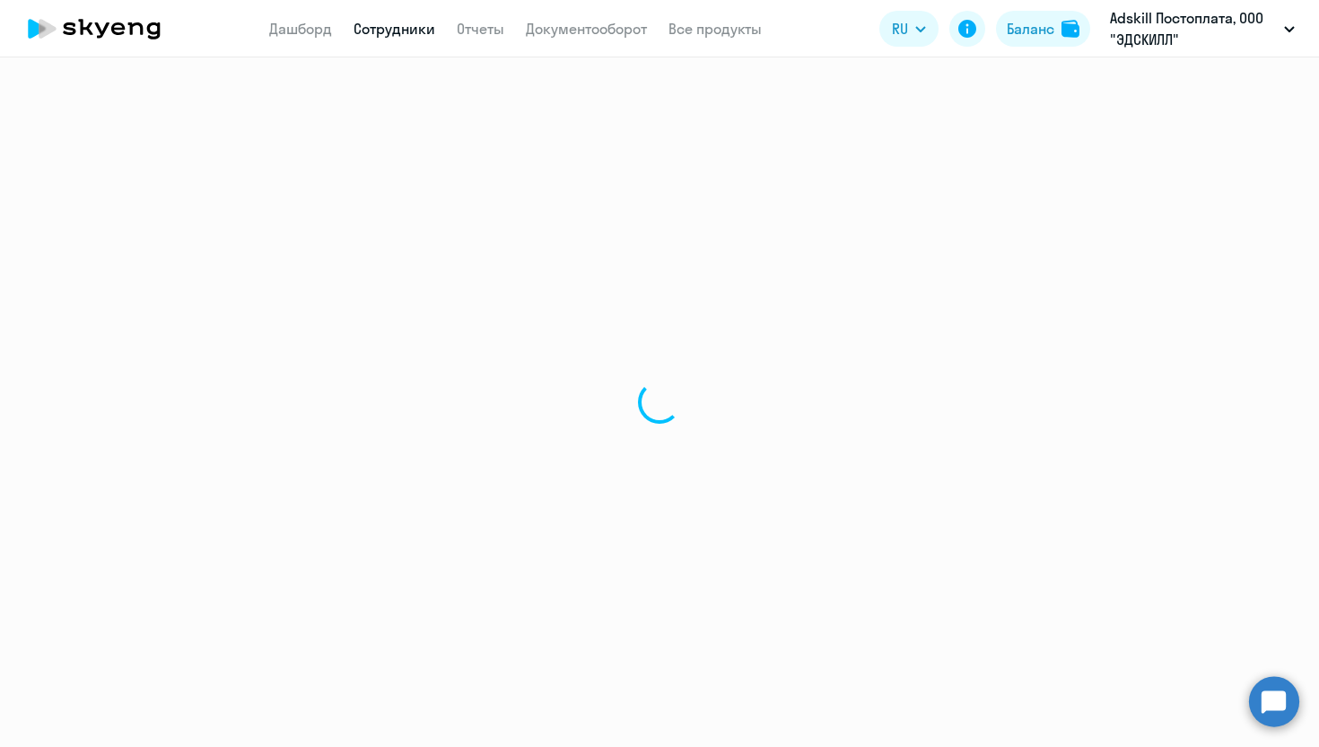
select select "30"
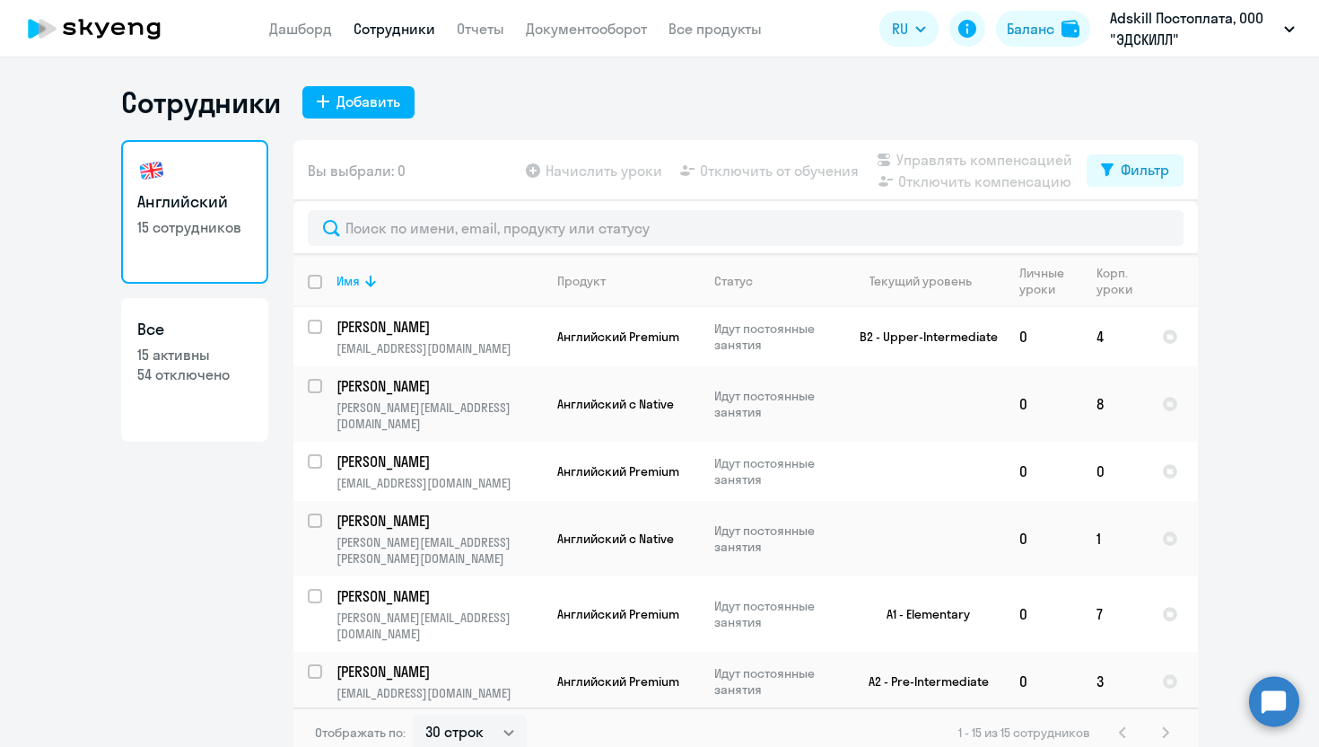
click at [452, 33] on nav "Дашборд Сотрудники Отчеты Документооборот Все продукты" at bounding box center [515, 29] width 493 height 22
click at [497, 32] on link "Отчеты" at bounding box center [481, 29] width 48 height 18
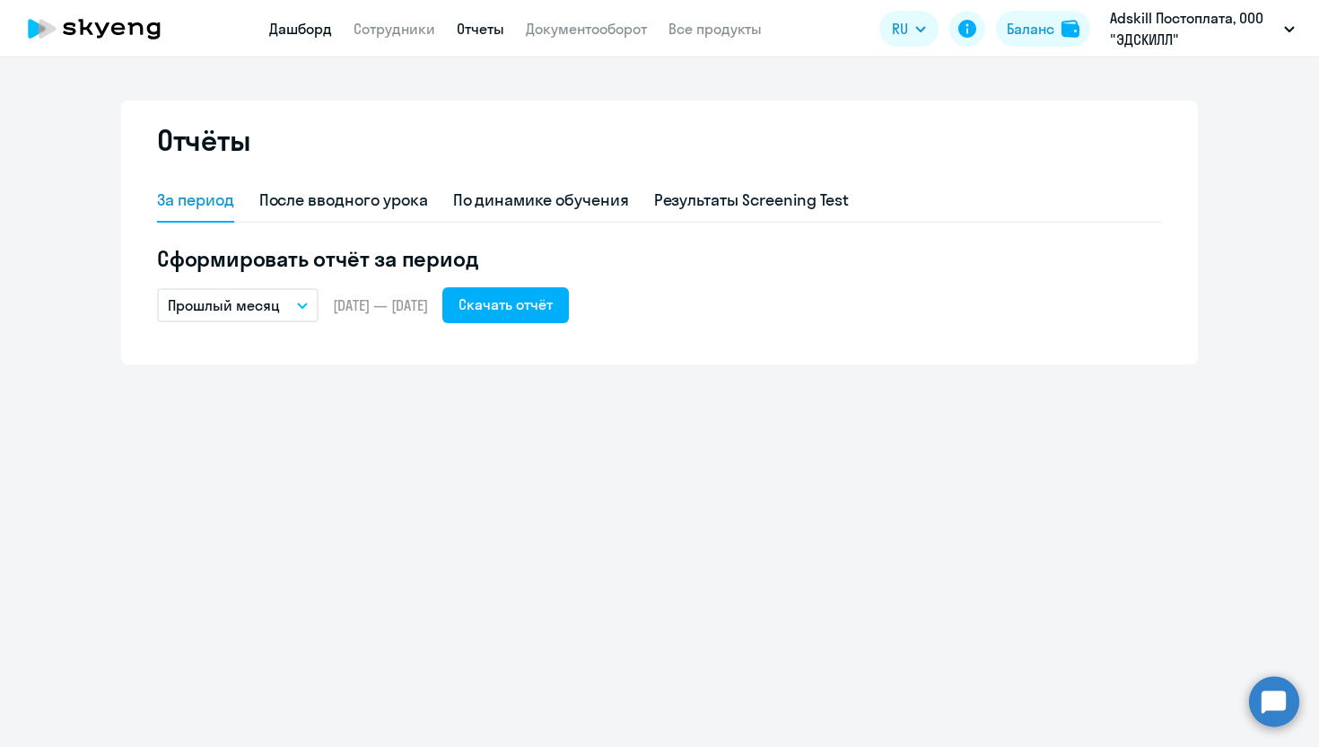
click at [302, 32] on link "Дашборд" at bounding box center [300, 29] width 63 height 18
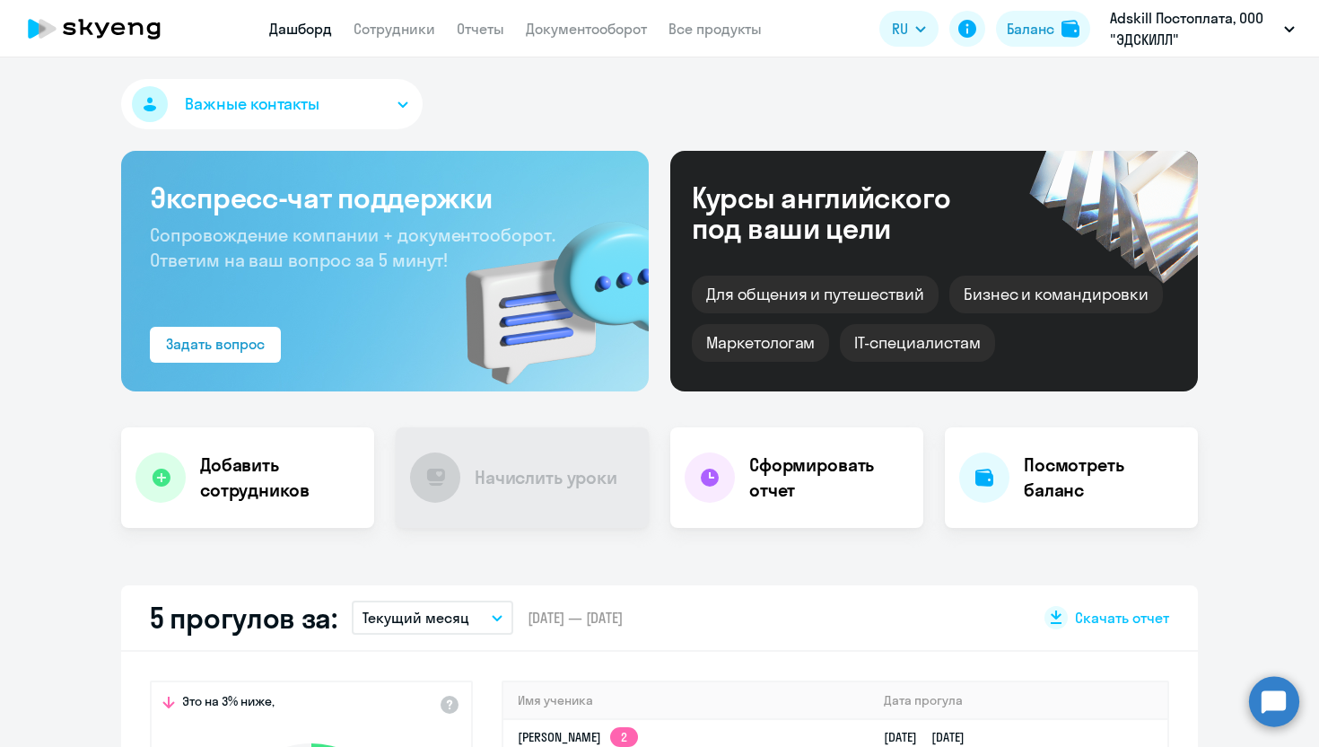
select select "30"
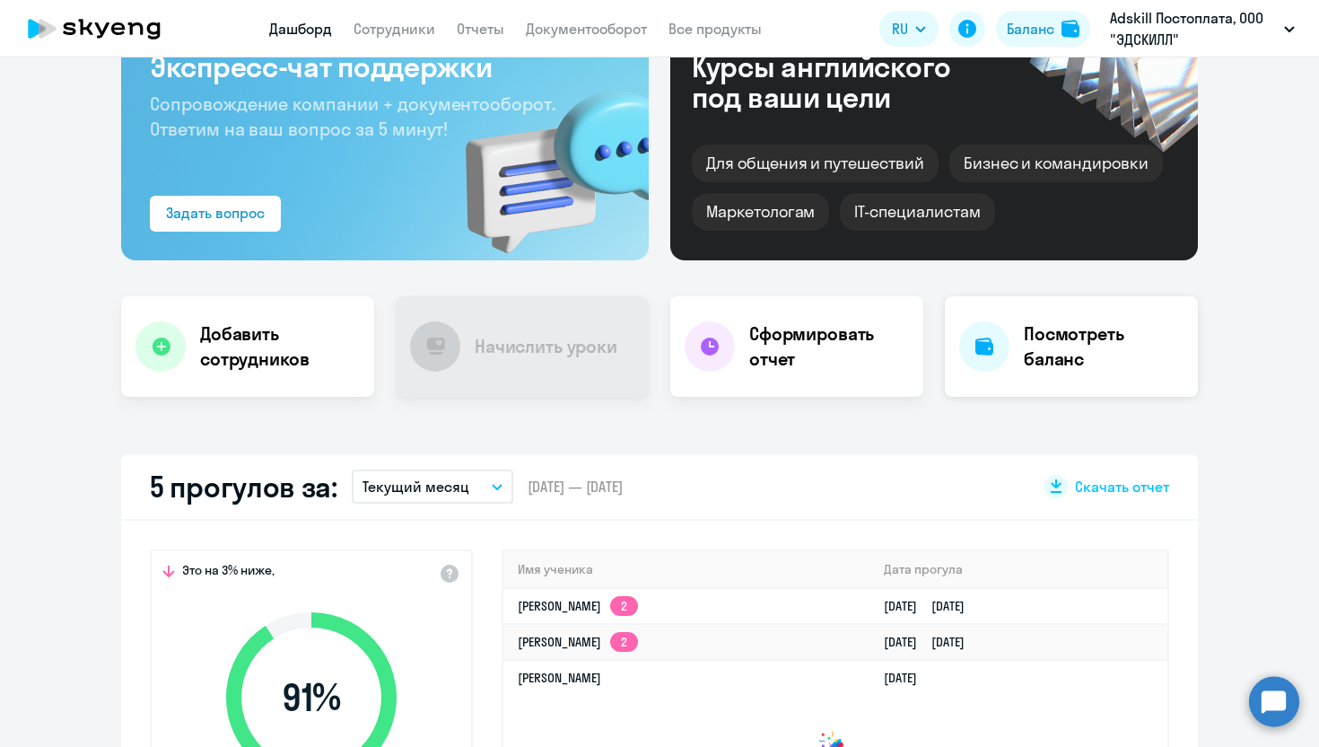
scroll to position [148, 0]
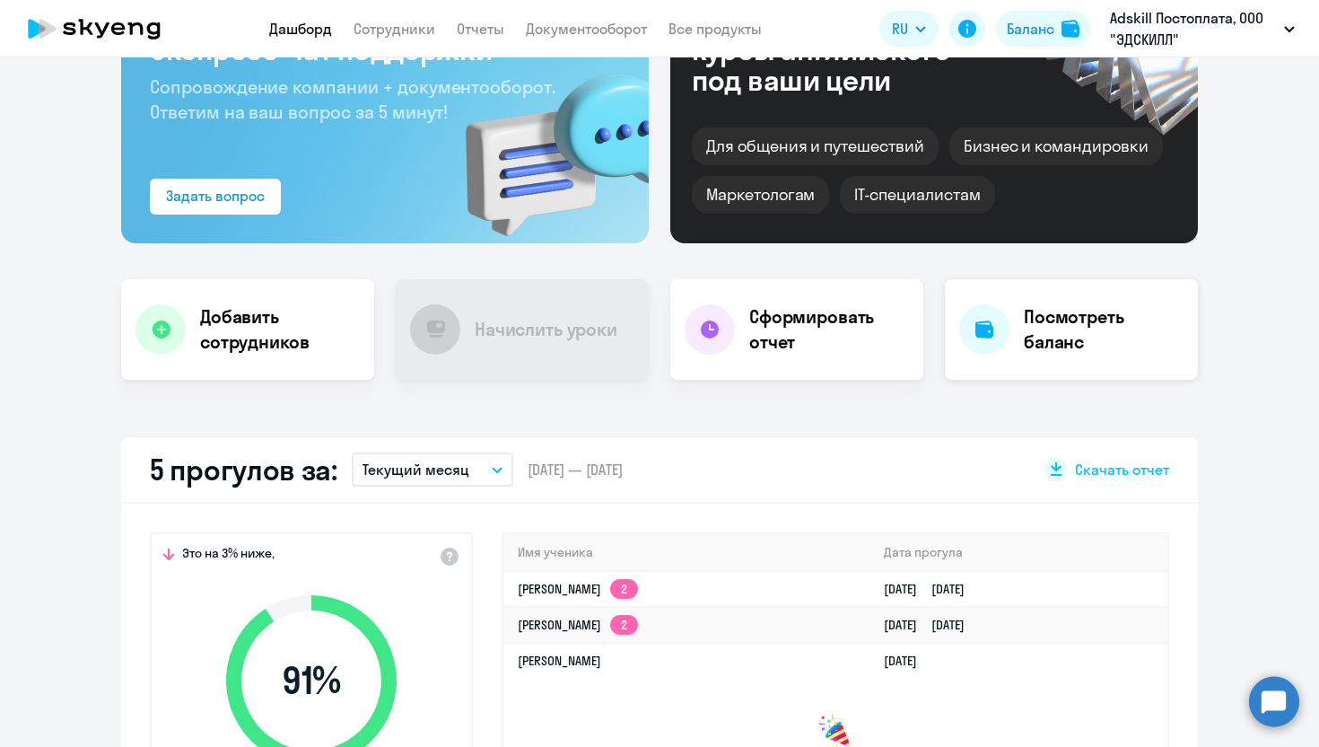
click at [1100, 345] on h4 "Посмотреть баланс" at bounding box center [1104, 329] width 160 height 50
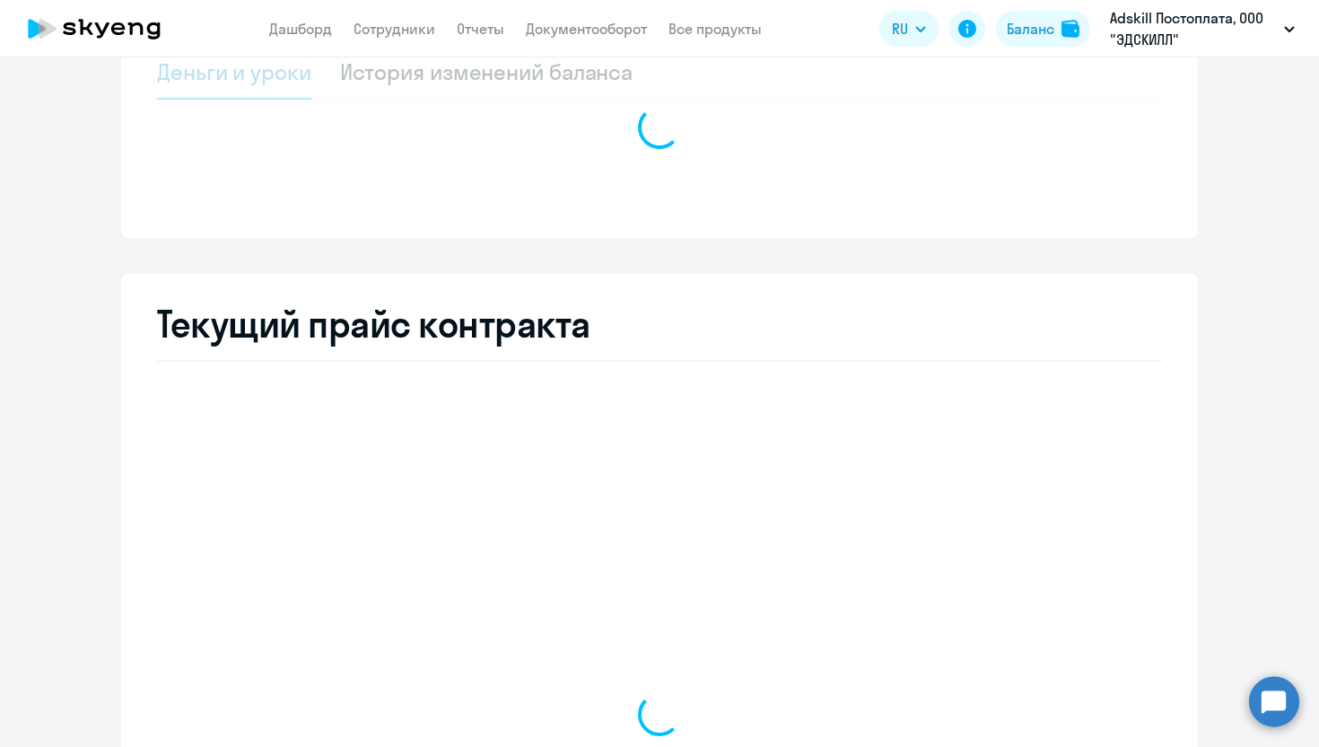
select select "english_adult_not_native_speaker"
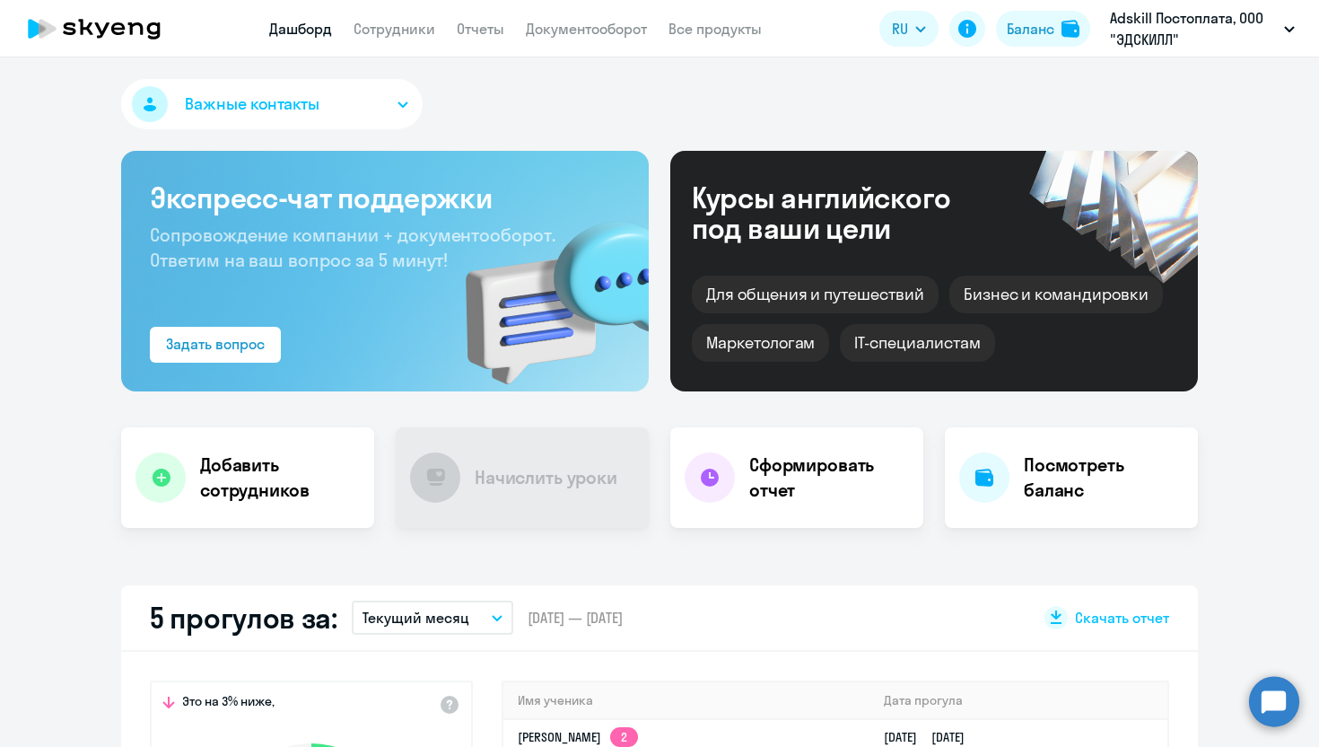
select select "30"
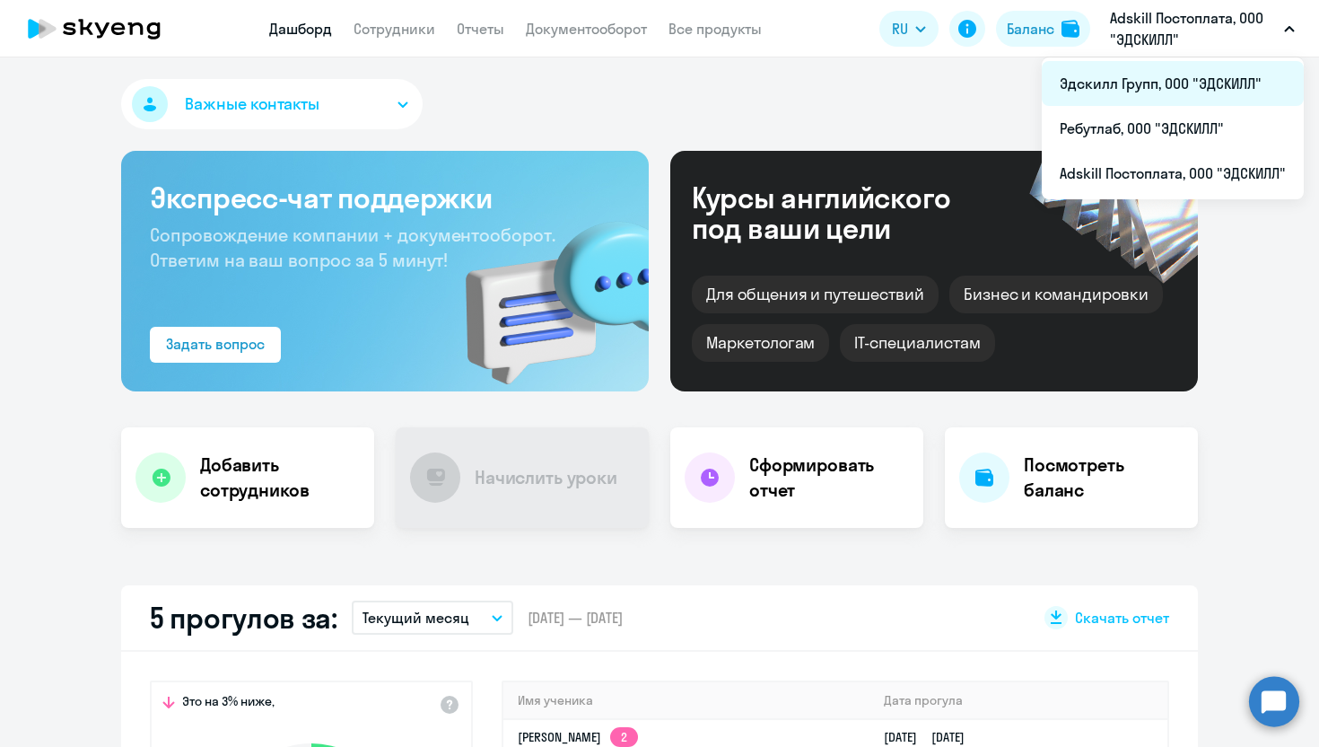
click at [1111, 80] on li "Эдскилл Групп, ООО "ЭДСКИЛЛ"" at bounding box center [1173, 83] width 262 height 45
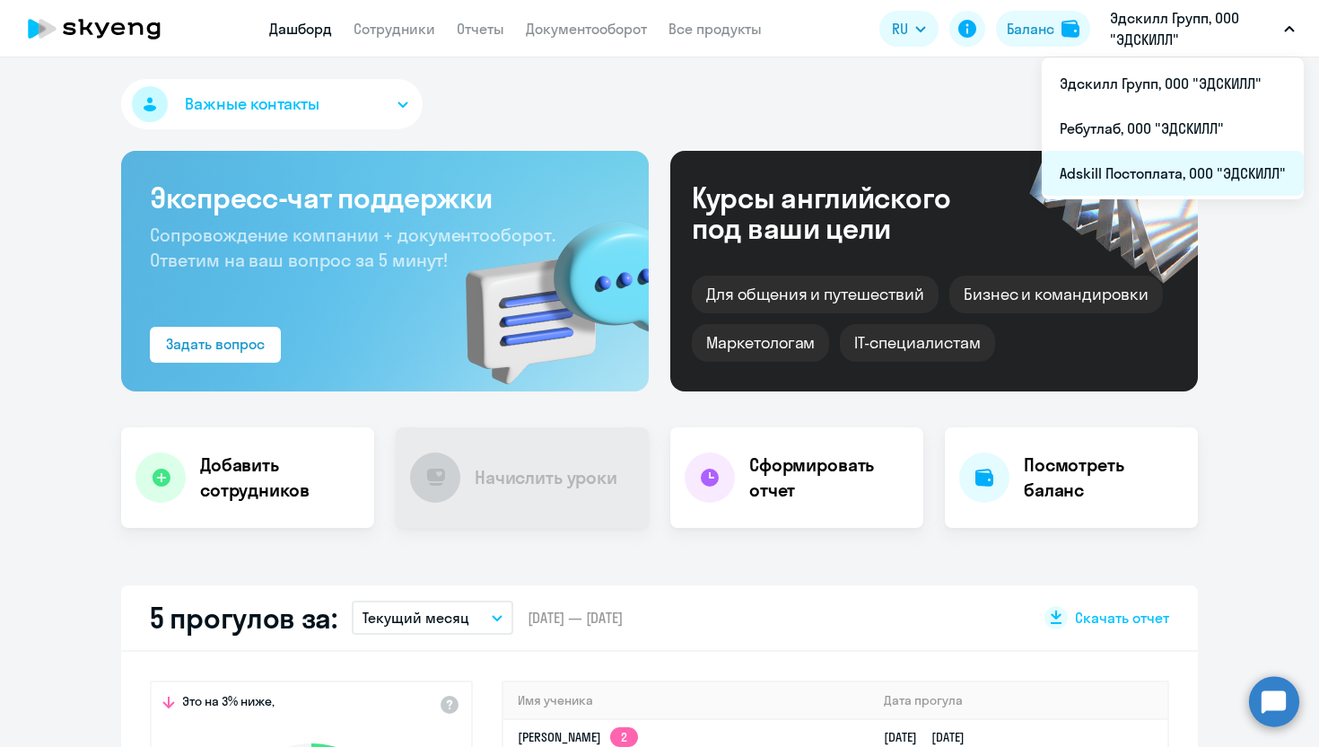
click at [1119, 171] on li "Adskill Постоплата, ООО "ЭДСКИЛЛ"" at bounding box center [1173, 173] width 262 height 45
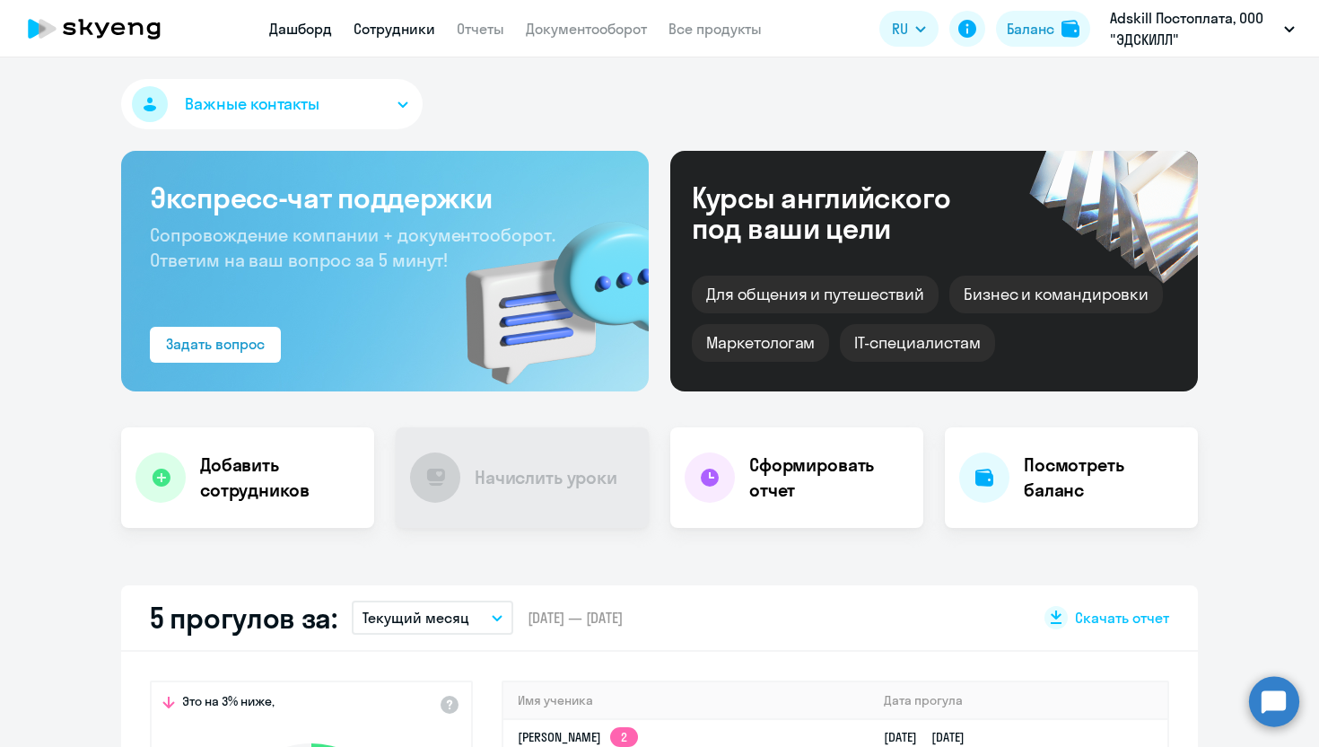
click at [398, 26] on link "Сотрудники" at bounding box center [395, 29] width 82 height 18
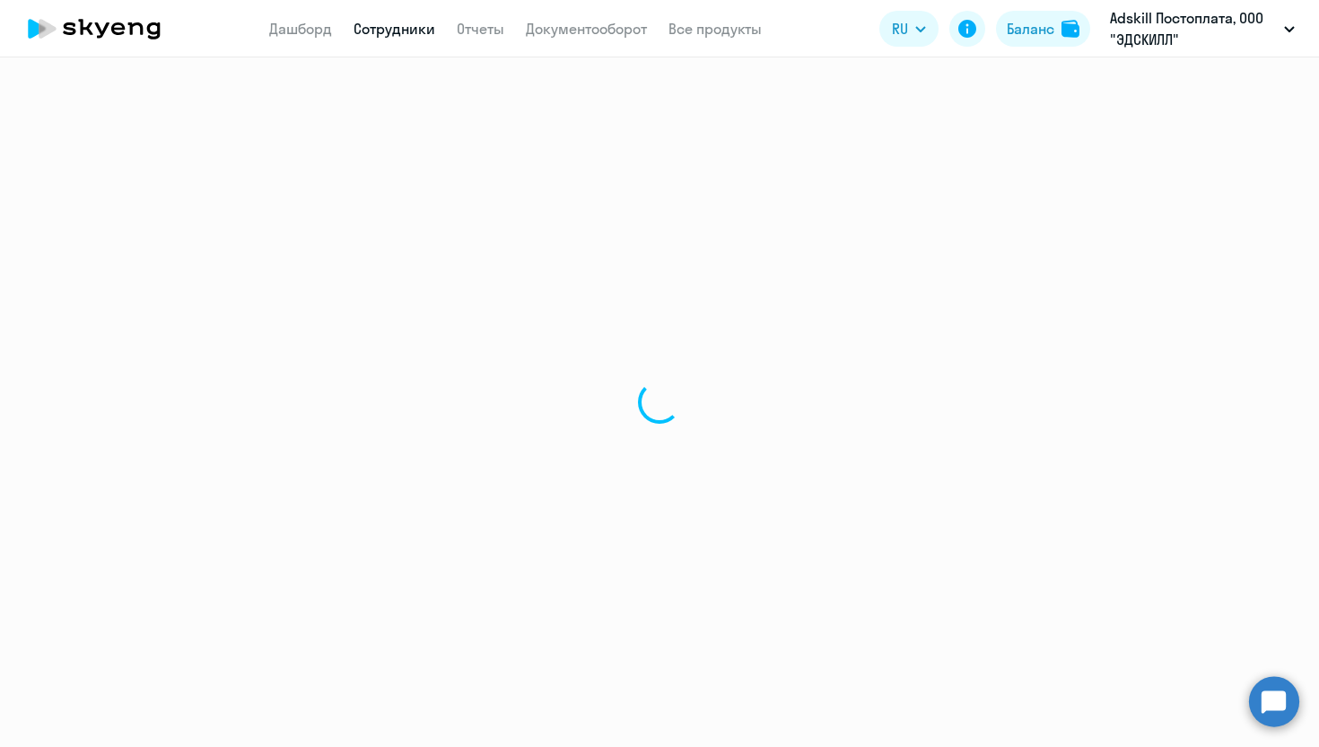
select select "30"
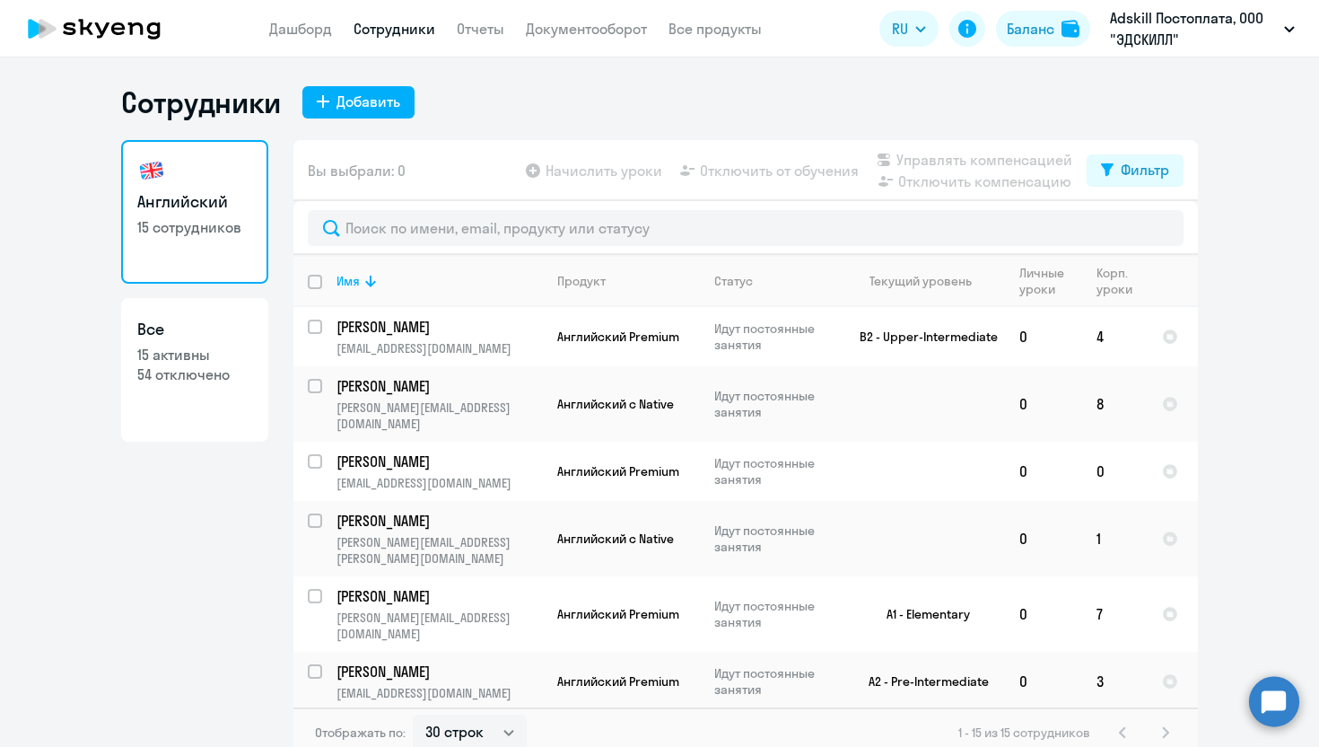
click at [230, 346] on p "15 активны" at bounding box center [194, 355] width 115 height 20
select select "30"
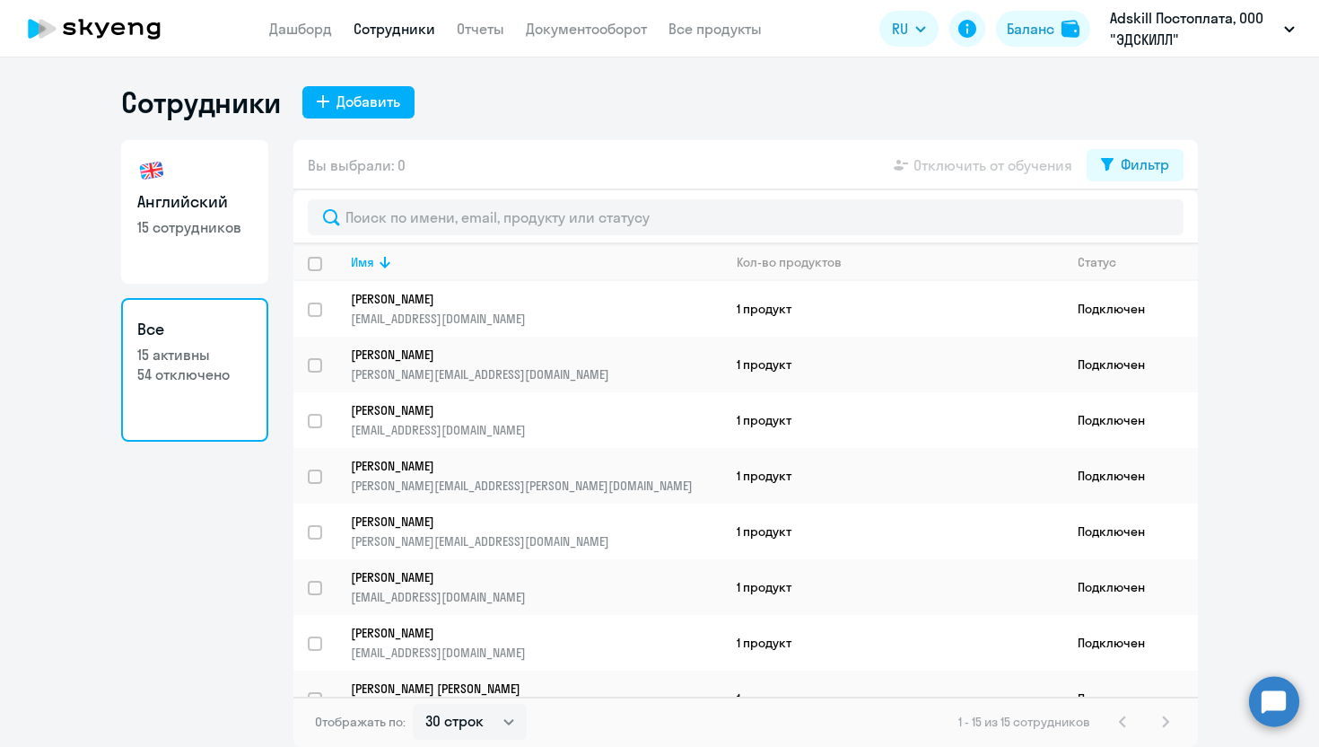
click at [321, 18] on app-menu-item-link "Дашборд" at bounding box center [300, 29] width 63 height 22
click at [307, 31] on link "Дашборд" at bounding box center [300, 29] width 63 height 18
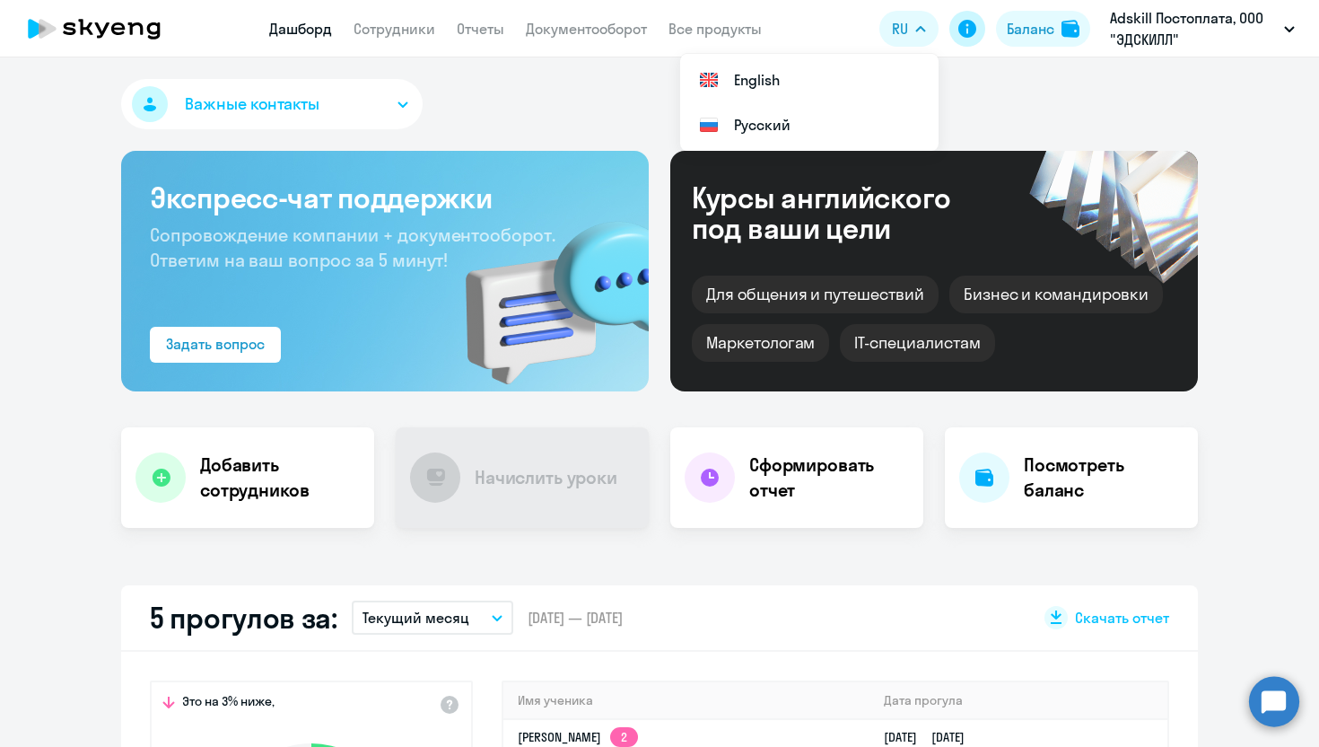
click at [977, 25] on icon at bounding box center [968, 29] width 22 height 22
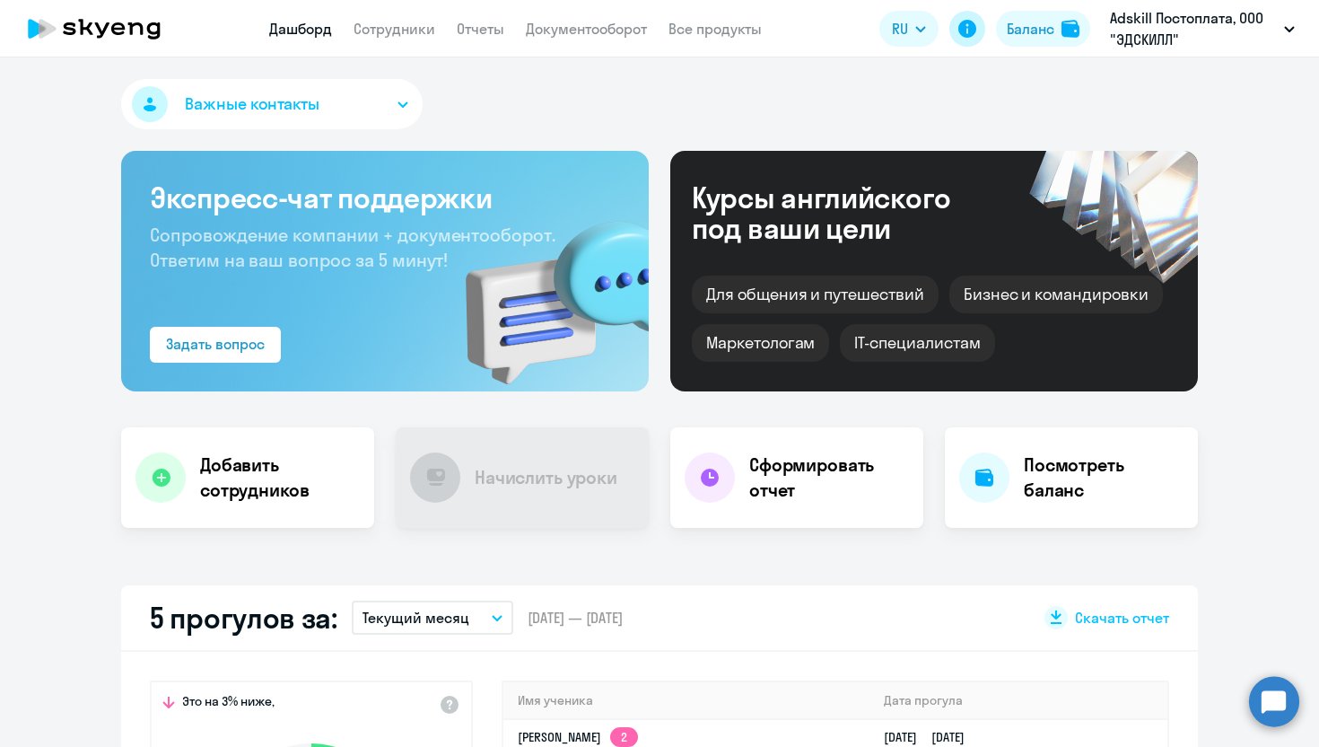
select select "30"
